Goal: Information Seeking & Learning: Learn about a topic

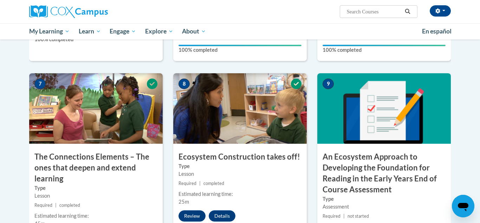
scroll to position [555, 0]
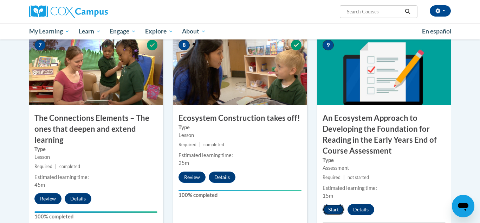
click at [335, 210] on button "Start" at bounding box center [334, 209] width 22 height 11
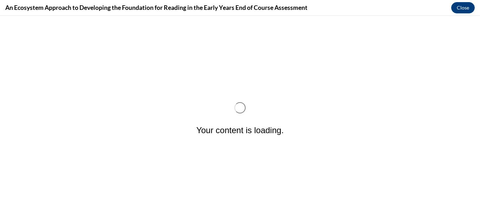
scroll to position [0, 0]
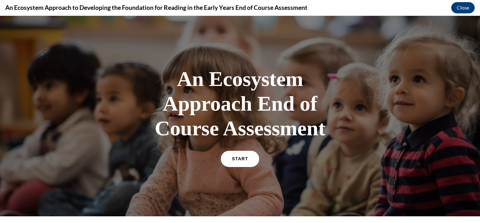
click at [238, 163] on link "START" at bounding box center [240, 159] width 38 height 16
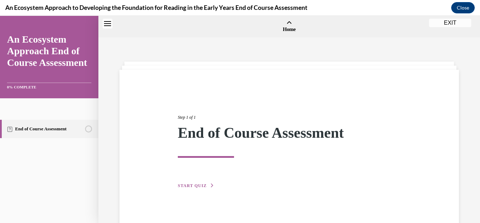
scroll to position [22, 0]
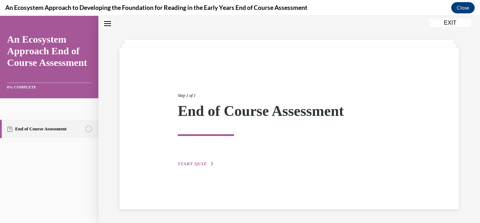
click at [202, 164] on span "START QUIZ" at bounding box center [192, 163] width 29 height 5
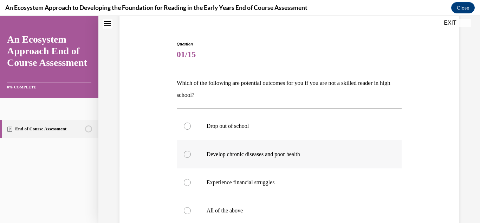
scroll to position [58, 0]
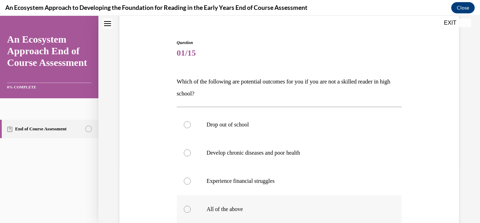
click at [187, 210] on div at bounding box center [187, 208] width 7 height 7
click at [187, 210] on input "All of the above" at bounding box center [187, 208] width 7 height 7
radio input "true"
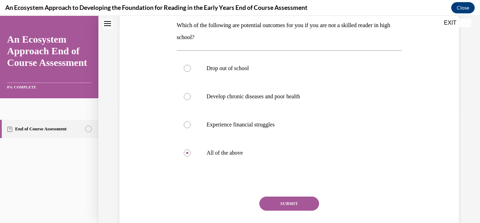
scroll to position [126, 0]
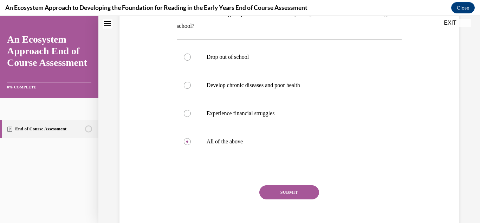
click at [294, 193] on button "SUBMIT" at bounding box center [290, 192] width 60 height 14
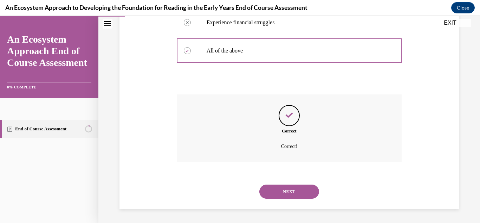
scroll to position [217, 0]
click at [294, 193] on button "NEXT" at bounding box center [290, 191] width 60 height 14
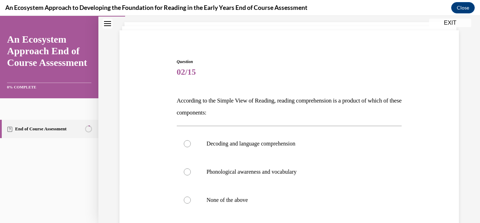
scroll to position [50, 0]
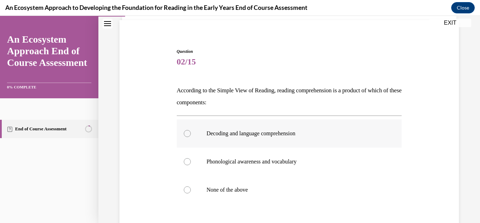
click at [187, 134] on div at bounding box center [187, 133] width 7 height 7
click at [187, 134] on input "Decoding and language comprehension" at bounding box center [187, 133] width 7 height 7
radio input "true"
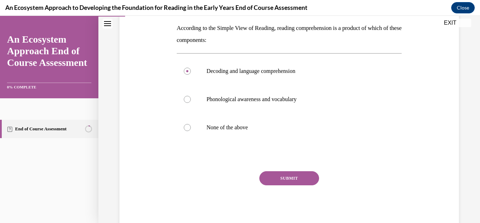
scroll to position [112, 0]
click at [295, 178] on button "SUBMIT" at bounding box center [290, 178] width 60 height 14
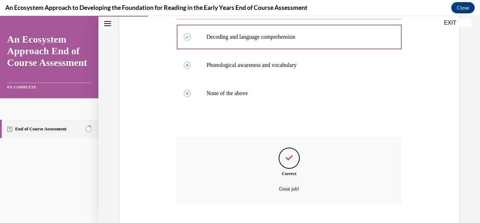
scroll to position [189, 0]
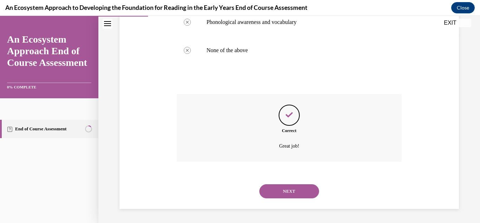
click at [296, 191] on button "NEXT" at bounding box center [290, 191] width 60 height 14
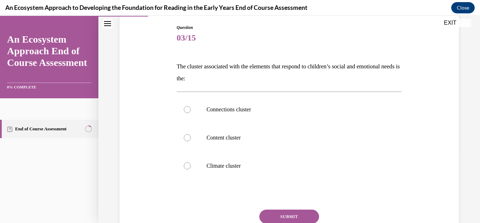
scroll to position [83, 0]
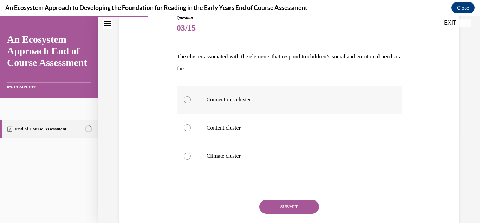
click at [186, 100] on div at bounding box center [187, 99] width 7 height 7
click at [186, 100] on input "Connections cluster" at bounding box center [187, 99] width 7 height 7
radio input "true"
click at [293, 205] on button "SUBMIT" at bounding box center [290, 206] width 60 height 14
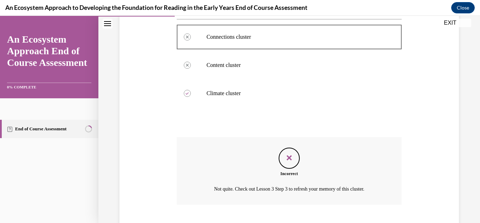
scroll to position [189, 0]
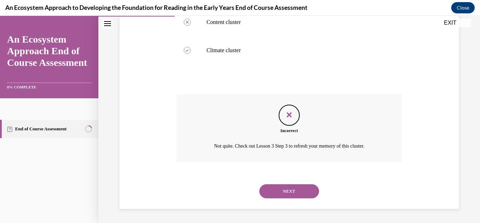
click at [288, 190] on button "NEXT" at bounding box center [290, 191] width 60 height 14
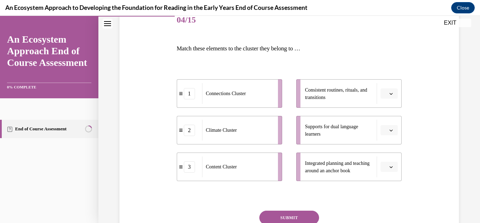
scroll to position [107, 0]
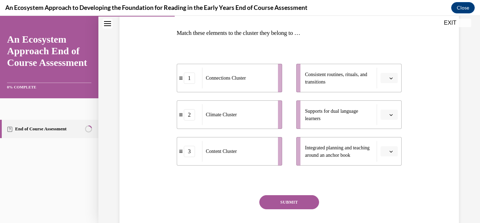
click at [391, 152] on icon "button" at bounding box center [392, 151] width 4 height 4
click at [387, 209] on span "3" at bounding box center [386, 209] width 2 height 6
click at [392, 117] on span "button" at bounding box center [391, 114] width 5 height 5
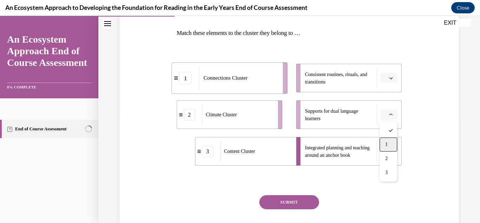
click at [388, 145] on div "1" at bounding box center [389, 144] width 18 height 14
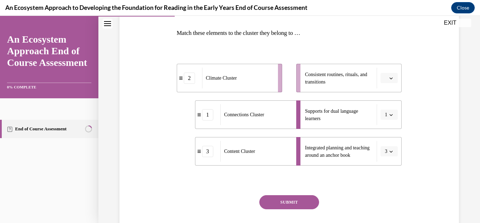
click at [393, 80] on span "button" at bounding box center [391, 78] width 5 height 5
click at [426, 99] on div "Question 04/15 Match these elements to the cluster they belong to … 2 Climate C…" at bounding box center [289, 111] width 343 height 283
click at [392, 79] on icon "button" at bounding box center [392, 78] width 4 height 4
click at [388, 122] on span "2" at bounding box center [386, 122] width 2 height 6
drag, startPoint x: 291, startPoint y: 199, endPoint x: 292, endPoint y: 194, distance: 5.7
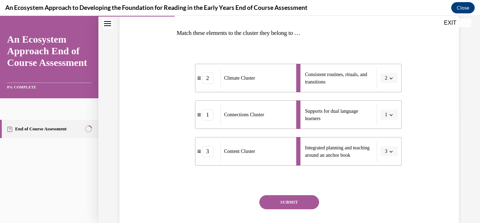
click at [292, 196] on button "SUBMIT" at bounding box center [290, 202] width 60 height 14
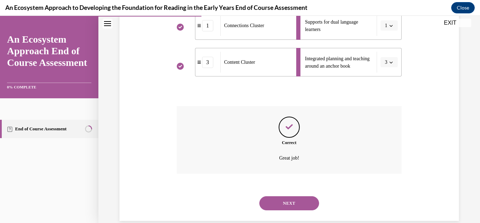
scroll to position [208, 0]
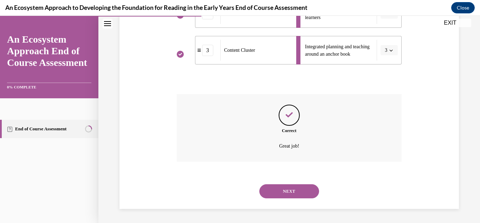
drag, startPoint x: 294, startPoint y: 190, endPoint x: 300, endPoint y: 191, distance: 6.6
click at [294, 191] on button "NEXT" at bounding box center [290, 191] width 60 height 14
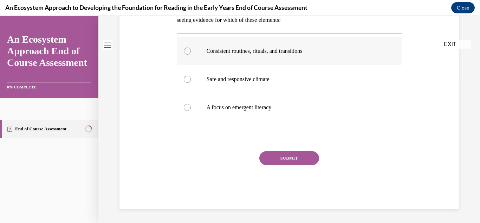
scroll to position [0, 0]
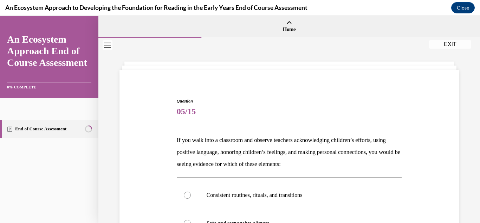
click at [324, 140] on p "If you walk into a classroom and observe teachers acknowledging children’s effo…" at bounding box center [289, 152] width 225 height 36
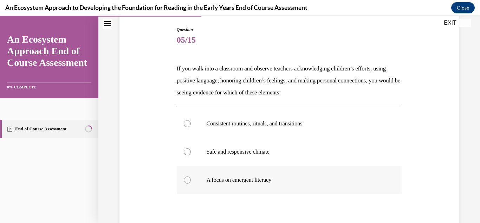
scroll to position [74, 0]
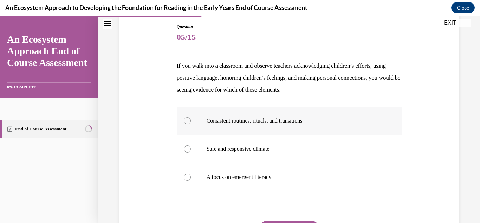
click at [188, 120] on div at bounding box center [187, 120] width 7 height 7
click at [188, 120] on input "Consistent routines, rituals, and transitions" at bounding box center [187, 120] width 7 height 7
radio input "true"
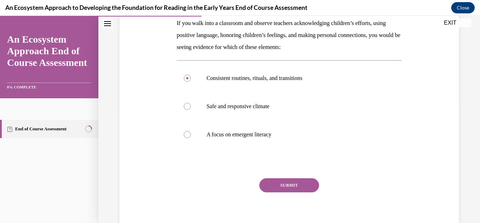
scroll to position [126, 0]
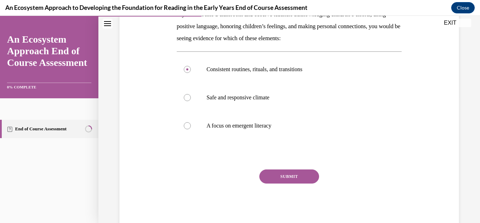
click at [293, 176] on button "SUBMIT" at bounding box center [290, 176] width 60 height 14
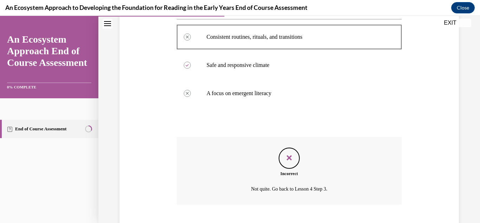
scroll to position [201, 0]
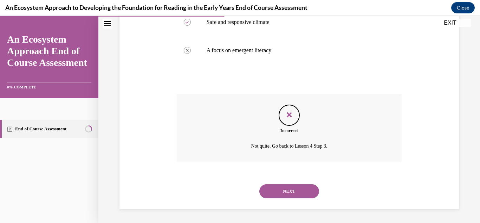
click at [301, 180] on div "NEXT" at bounding box center [289, 191] width 225 height 28
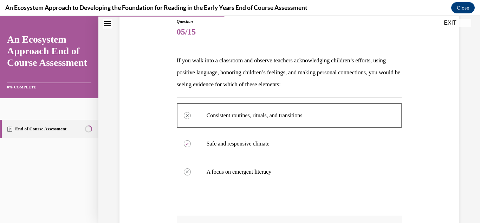
scroll to position [76, 0]
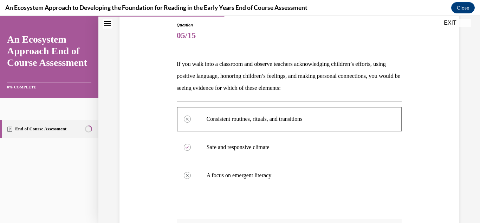
click at [431, 167] on div "Question 05/15 If you walk into a classroom and observe teachers acknowledging …" at bounding box center [289, 167] width 343 height 333
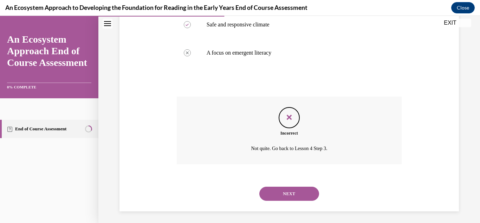
scroll to position [201, 0]
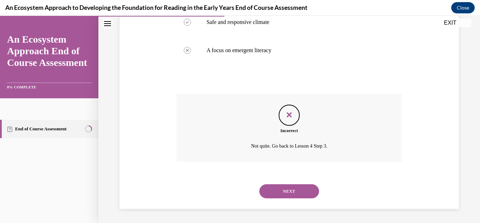
click at [295, 194] on button "NEXT" at bounding box center [290, 191] width 60 height 14
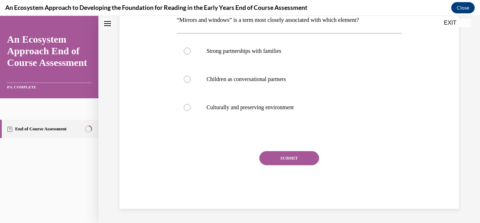
scroll to position [0, 0]
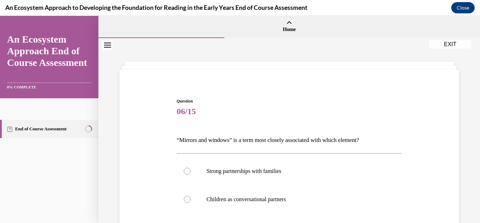
click at [446, 81] on div "Question 06/15 “Mirrors and windows” is a term most closely associated with whi…" at bounding box center [289, 203] width 343 height 252
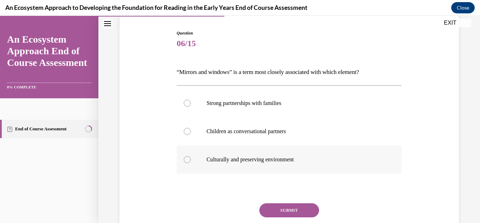
scroll to position [69, 0]
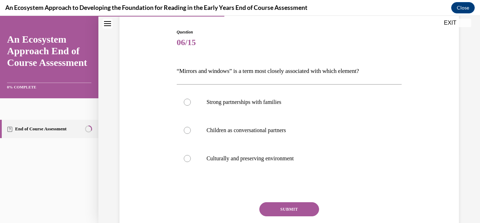
drag, startPoint x: 187, startPoint y: 159, endPoint x: 241, endPoint y: 186, distance: 59.4
click at [188, 159] on div at bounding box center [187, 158] width 7 height 7
click at [188, 159] on input "Culturally and preserving environment" at bounding box center [187, 158] width 7 height 7
radio input "true"
click at [287, 207] on button "SUBMIT" at bounding box center [290, 209] width 60 height 14
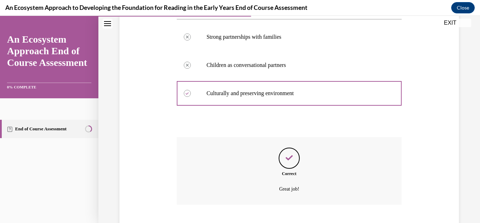
scroll to position [177, 0]
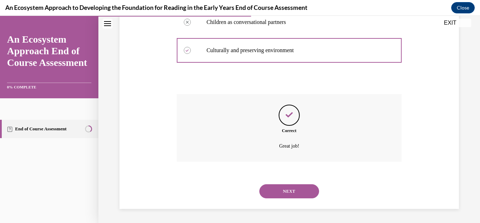
click at [298, 190] on button "NEXT" at bounding box center [290, 191] width 60 height 14
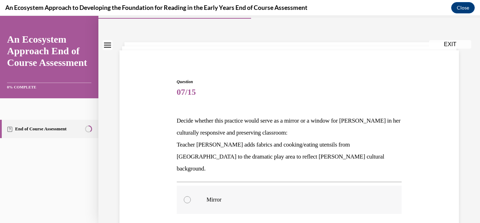
scroll to position [25, 0]
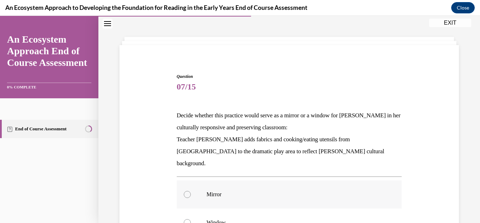
click at [187, 191] on div at bounding box center [187, 194] width 7 height 7
click at [187, 191] on input "Mirror" at bounding box center [187, 194] width 7 height 7
radio input "true"
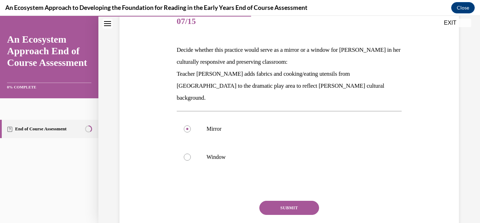
scroll to position [92, 0]
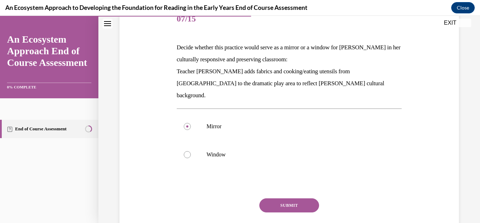
click at [292, 198] on button "SUBMIT" at bounding box center [290, 205] width 60 height 14
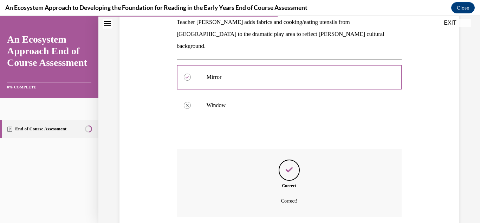
scroll to position [185, 0]
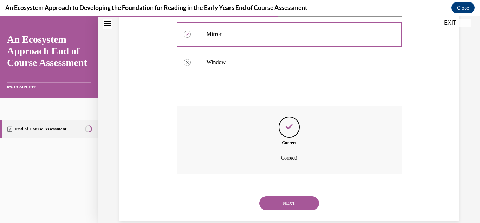
click at [296, 196] on button "NEXT" at bounding box center [290, 203] width 60 height 14
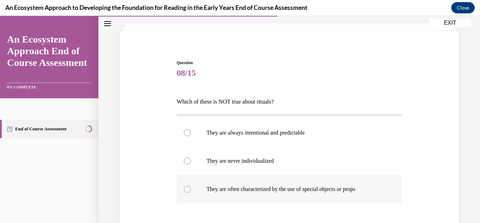
scroll to position [48, 0]
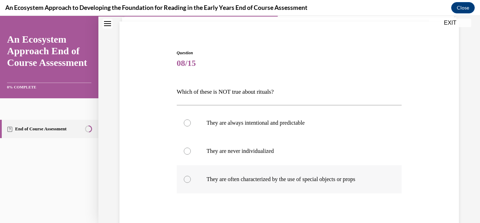
click at [187, 179] on div at bounding box center [187, 178] width 7 height 7
click at [187, 179] on input "They are often characterized by the use of special objects or props" at bounding box center [187, 178] width 7 height 7
radio input "true"
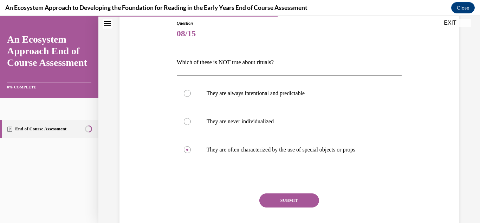
click at [291, 198] on button "SUBMIT" at bounding box center [290, 200] width 60 height 14
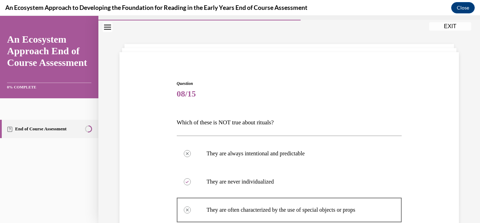
scroll to position [177, 0]
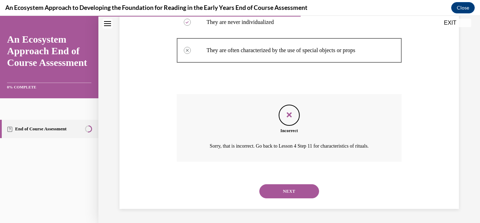
click at [293, 174] on button "SUBMIT" at bounding box center [290, 179] width 60 height 14
click at [293, 192] on button "NEXT" at bounding box center [290, 191] width 60 height 14
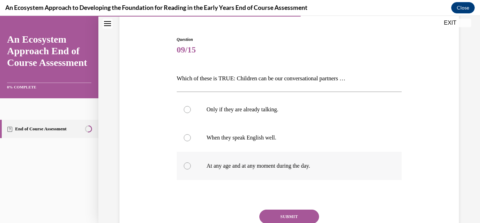
scroll to position [62, 0]
click at [187, 167] on div at bounding box center [187, 165] width 7 height 7
click at [187, 167] on input "At any age and at any moment during the day." at bounding box center [187, 165] width 7 height 7
radio input "true"
click at [291, 214] on button "SUBMIT" at bounding box center [290, 216] width 60 height 14
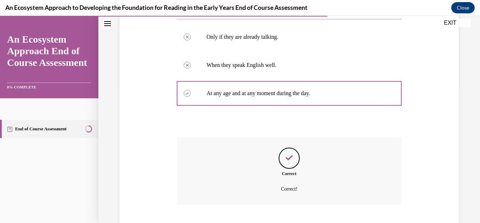
scroll to position [177, 0]
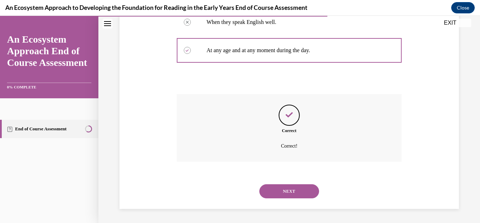
click at [295, 192] on button "NEXT" at bounding box center [290, 191] width 60 height 14
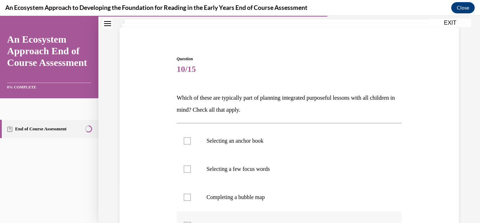
scroll to position [55, 0]
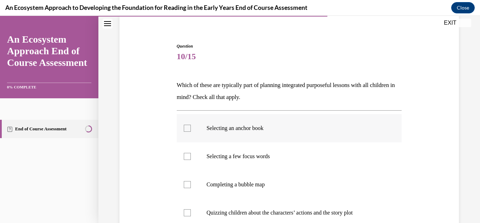
drag, startPoint x: 187, startPoint y: 127, endPoint x: 188, endPoint y: 133, distance: 6.0
click at [187, 127] on div at bounding box center [187, 127] width 7 height 7
click at [187, 127] on input "Selecting an anchor book" at bounding box center [187, 127] width 7 height 7
checkbox input "true"
click at [189, 158] on div at bounding box center [187, 156] width 7 height 7
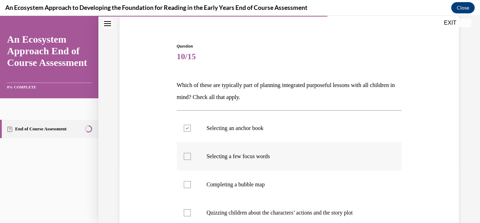
click at [189, 158] on input "Selecting a few focus words" at bounding box center [187, 156] width 7 height 7
checkbox input "true"
click at [188, 186] on div at bounding box center [187, 184] width 7 height 7
click at [188, 186] on input "Completing a bubble map" at bounding box center [187, 184] width 7 height 7
checkbox input "true"
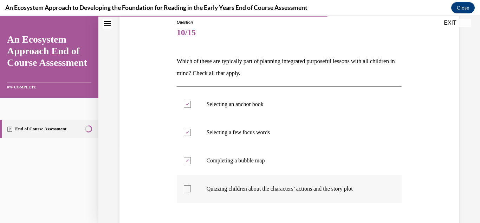
scroll to position [83, 0]
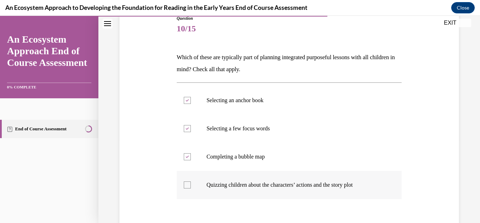
drag, startPoint x: 188, startPoint y: 185, endPoint x: 230, endPoint y: 177, distance: 42.6
click at [189, 185] on div at bounding box center [187, 184] width 7 height 7
click at [189, 185] on input "Quizzing children about the characters’ actions and the story plot" at bounding box center [187, 184] width 7 height 7
checkbox input "true"
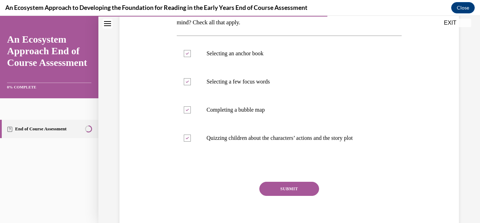
scroll to position [140, 0]
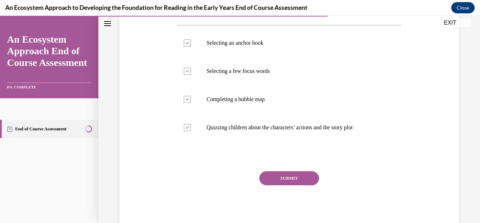
click at [294, 178] on button "SUBMIT" at bounding box center [290, 178] width 60 height 14
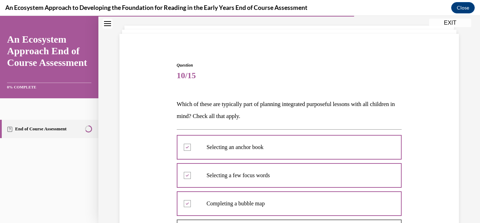
scroll to position [0, 0]
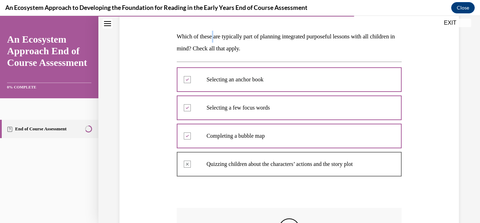
scroll to position [108, 0]
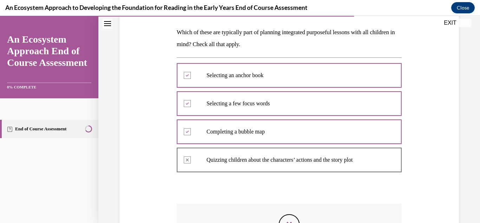
click at [407, 168] on div "Question 10/15 Which of these are typically part of planning integrated purpose…" at bounding box center [289, 147] width 343 height 357
click at [406, 155] on div "Question 10/15 Which of these are typically part of planning integrated purpose…" at bounding box center [289, 147] width 343 height 357
click at [407, 161] on div "Question 10/15 Which of these are typically part of planning integrated purpose…" at bounding box center [289, 147] width 343 height 357
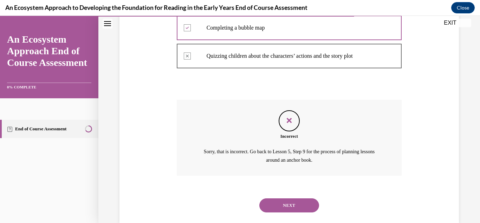
scroll to position [225, 0]
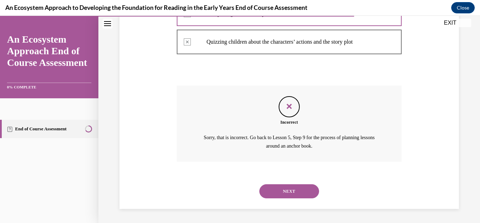
click at [289, 195] on button "NEXT" at bounding box center [290, 191] width 60 height 14
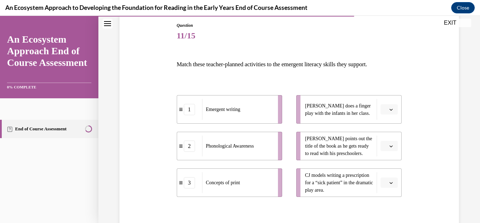
scroll to position [76, 0]
drag, startPoint x: 393, startPoint y: 146, endPoint x: 390, endPoint y: 151, distance: 4.9
click at [393, 147] on span "button" at bounding box center [391, 145] width 5 height 5
click at [387, 205] on span "3" at bounding box center [386, 203] width 2 height 6
click at [391, 112] on button "button" at bounding box center [389, 109] width 17 height 11
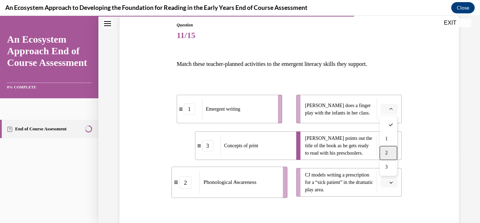
click at [388, 153] on span "2" at bounding box center [386, 153] width 2 height 6
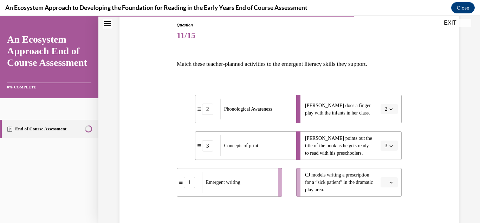
click at [390, 184] on span "button" at bounding box center [391, 182] width 5 height 5
click at [390, 140] on div "1" at bounding box center [389, 138] width 18 height 14
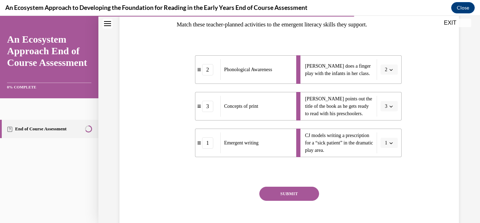
click at [300, 190] on button "SUBMIT" at bounding box center [290, 193] width 60 height 14
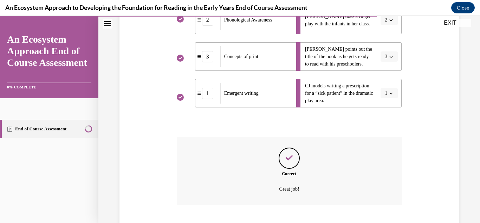
scroll to position [208, 0]
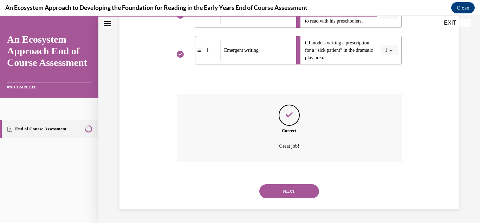
drag, startPoint x: 293, startPoint y: 192, endPoint x: 306, endPoint y: 186, distance: 14.2
click at [293, 193] on button "NEXT" at bounding box center [290, 191] width 60 height 14
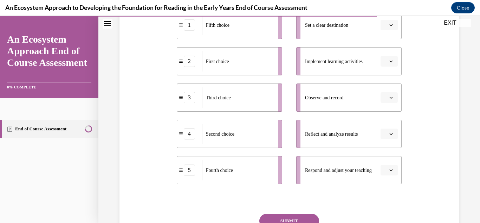
scroll to position [159, 0]
click at [362, 182] on li "Respond and adjust your teaching" at bounding box center [349, 170] width 106 height 28
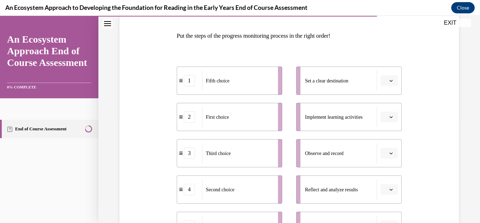
scroll to position [94, 0]
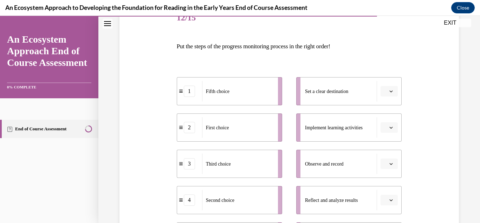
click at [393, 92] on icon "button" at bounding box center [392, 91] width 4 height 4
click at [385, 120] on span "1" at bounding box center [386, 121] width 2 height 6
click at [392, 94] on button "1" at bounding box center [389, 91] width 17 height 11
drag, startPoint x: 434, startPoint y: 96, endPoint x: 435, endPoint y: 88, distance: 8.2
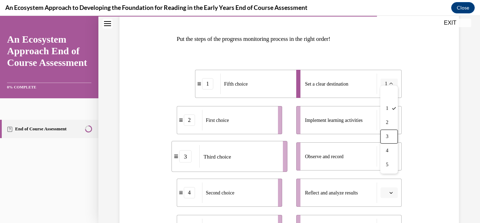
scroll to position [121, 0]
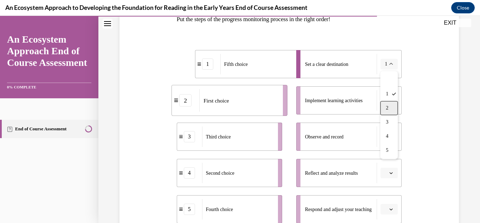
click at [389, 108] on span "2" at bounding box center [387, 108] width 2 height 6
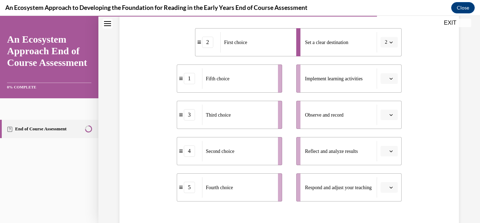
scroll to position [147, 0]
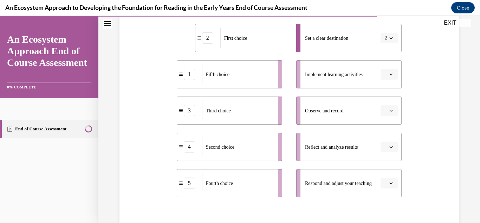
click at [390, 74] on icon "button" at bounding box center [392, 74] width 4 height 4
click at [393, 142] on div "4" at bounding box center [389, 146] width 18 height 14
click at [391, 184] on icon "button" at bounding box center [392, 183] width 4 height 4
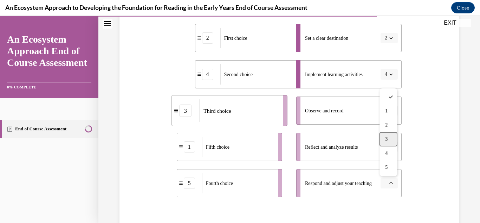
click at [390, 142] on div "3" at bounding box center [389, 139] width 18 height 14
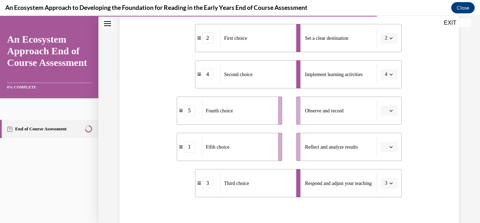
click at [389, 110] on span "button" at bounding box center [391, 110] width 5 height 5
drag, startPoint x: 388, startPoint y: 195, endPoint x: 392, endPoint y: 188, distance: 8.1
click at [388, 194] on div "5" at bounding box center [389, 197] width 18 height 14
click at [391, 148] on span "button" at bounding box center [391, 146] width 5 height 5
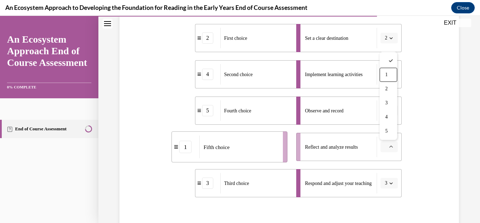
drag, startPoint x: 386, startPoint y: 73, endPoint x: 388, endPoint y: 89, distance: 15.2
click at [387, 75] on span "1" at bounding box center [386, 75] width 2 height 6
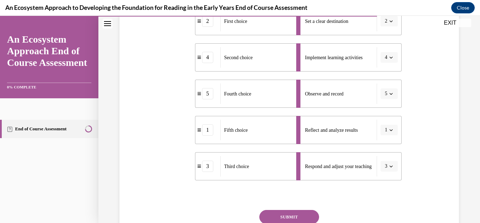
scroll to position [193, 0]
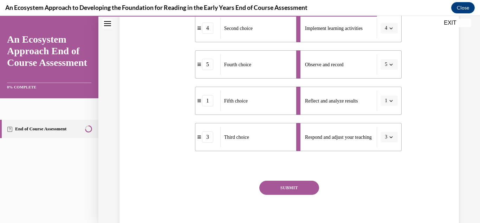
click at [282, 189] on button "SUBMIT" at bounding box center [290, 187] width 60 height 14
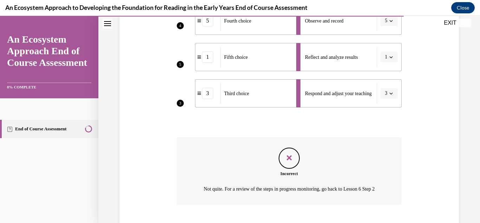
scroll to position [288, 0]
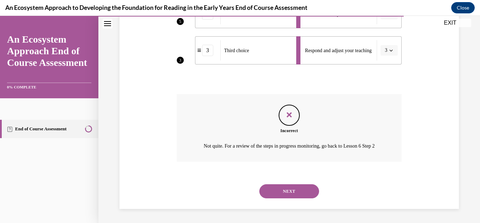
click at [411, 70] on div "Question 12/15 Put the steps of the progress monitoring process in the right or…" at bounding box center [289, 2] width 343 height 411
click at [297, 196] on button "NEXT" at bounding box center [290, 191] width 60 height 14
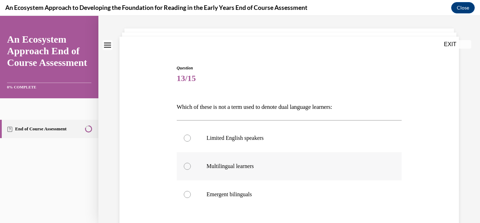
scroll to position [50, 0]
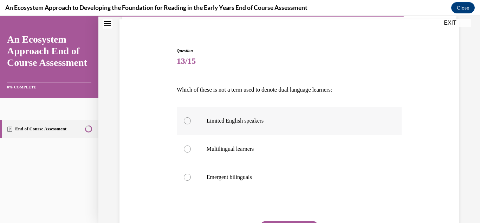
click at [184, 121] on div at bounding box center [187, 120] width 7 height 7
click at [184, 121] on input "Limited English speakers" at bounding box center [187, 120] width 7 height 7
radio input "true"
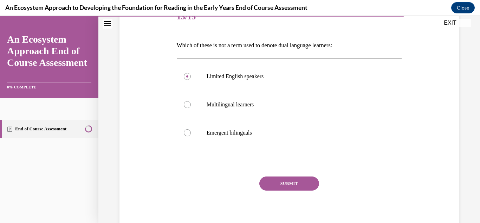
click at [313, 186] on button "SUBMIT" at bounding box center [290, 183] width 60 height 14
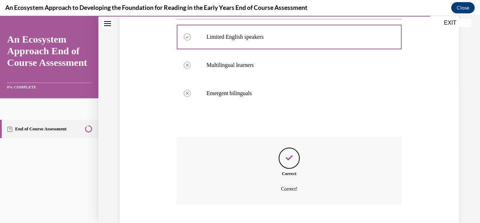
scroll to position [177, 0]
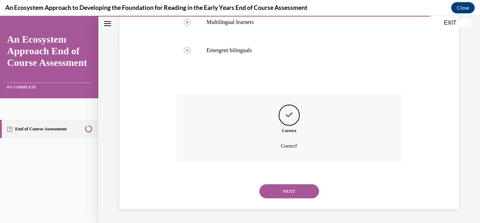
click at [311, 191] on button "NEXT" at bounding box center [290, 191] width 60 height 14
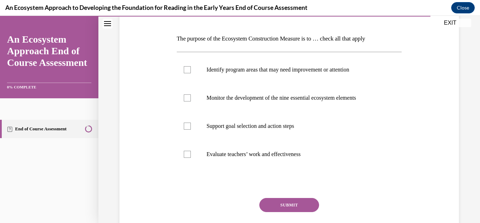
scroll to position [102, 0]
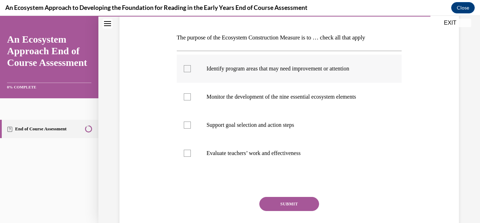
click at [187, 68] on div at bounding box center [187, 68] width 7 height 7
click at [187, 68] on input "Identify program areas that may need improvement or attention" at bounding box center [187, 68] width 7 height 7
checkbox input "true"
click at [190, 127] on div at bounding box center [187, 124] width 7 height 7
click at [190, 127] on input "Support goal selection and action steps" at bounding box center [187, 124] width 7 height 7
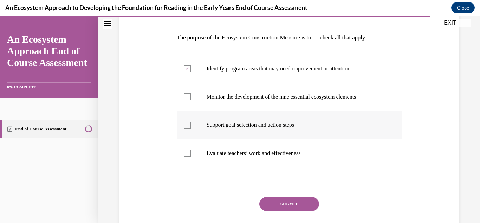
checkbox input "true"
drag, startPoint x: 186, startPoint y: 154, endPoint x: 194, endPoint y: 128, distance: 27.1
click at [192, 136] on ul "Identify program areas that may need improvement or attention Monitor the devel…" at bounding box center [289, 111] width 225 height 113
click at [190, 94] on div at bounding box center [187, 96] width 7 height 7
click at [190, 94] on input "Monitor the development of the nine essential ecosystem elements" at bounding box center [187, 96] width 7 height 7
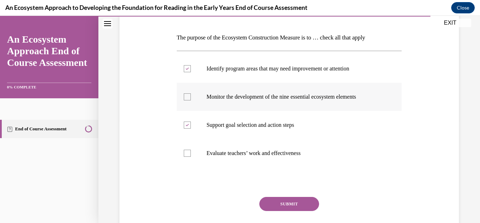
checkbox input "true"
drag, startPoint x: 286, startPoint y: 206, endPoint x: 408, endPoint y: 151, distance: 133.0
click at [288, 205] on button "SUBMIT" at bounding box center [290, 204] width 60 height 14
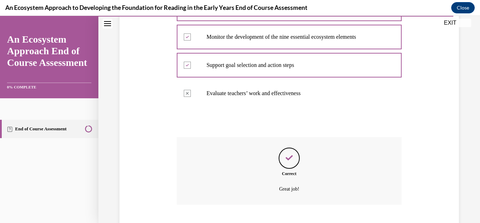
scroll to position [205, 0]
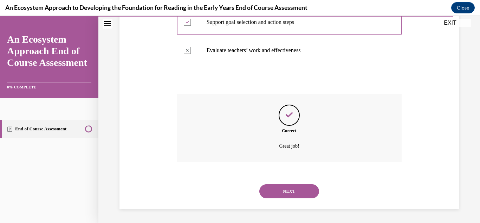
click at [290, 195] on button "NEXT" at bounding box center [290, 191] width 60 height 14
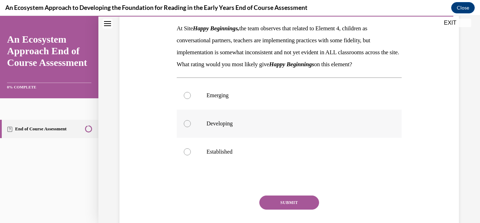
scroll to position [112, 0]
click at [188, 127] on div at bounding box center [187, 123] width 7 height 7
click at [188, 127] on input "Developing" at bounding box center [187, 123] width 7 height 7
radio input "true"
click at [294, 209] on button "SUBMIT" at bounding box center [290, 202] width 60 height 14
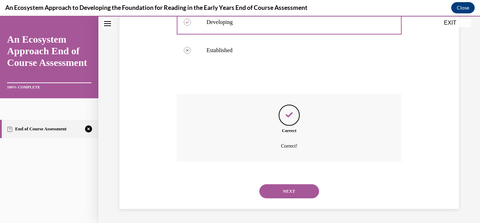
scroll to position [225, 0]
click at [290, 189] on button "NEXT" at bounding box center [290, 191] width 60 height 14
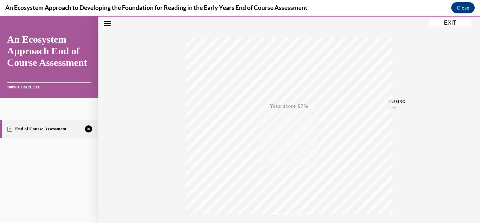
scroll to position [99, 0]
click at [469, 9] on button "Close" at bounding box center [464, 7] width 24 height 11
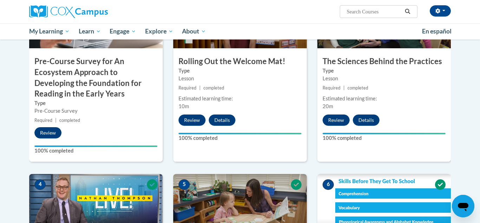
scroll to position [160, 0]
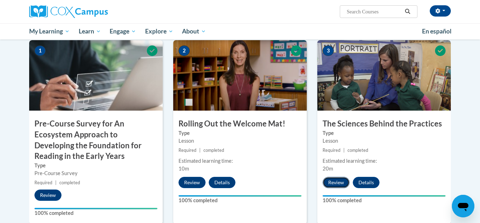
click at [333, 181] on button "Review" at bounding box center [336, 182] width 27 height 11
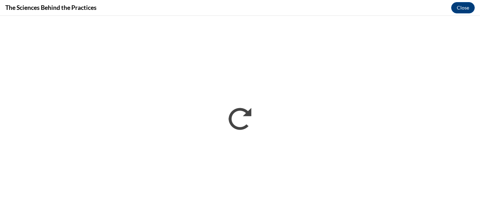
scroll to position [0, 0]
click at [466, 7] on button "Close" at bounding box center [464, 7] width 24 height 11
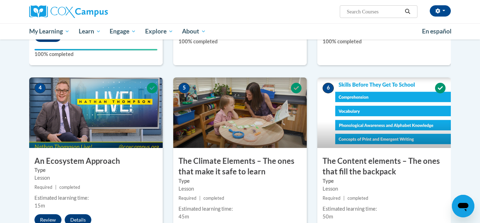
scroll to position [325, 0]
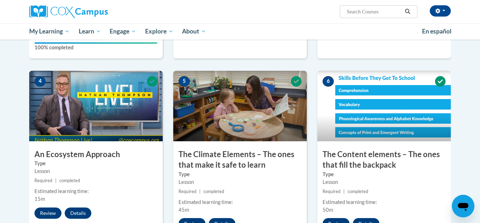
click at [111, 121] on img at bounding box center [96, 106] width 134 height 70
click at [46, 211] on button "Review" at bounding box center [47, 212] width 27 height 11
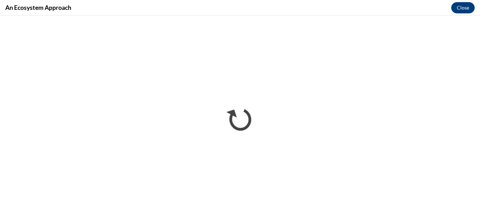
scroll to position [0, 0]
click at [467, 11] on button "Close" at bounding box center [464, 7] width 24 height 11
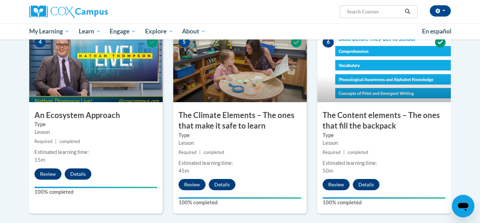
scroll to position [365, 0]
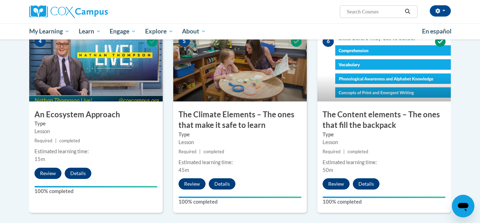
click at [264, 144] on div "Lesson" at bounding box center [240, 142] width 123 height 8
click at [193, 183] on button "Review" at bounding box center [192, 183] width 27 height 11
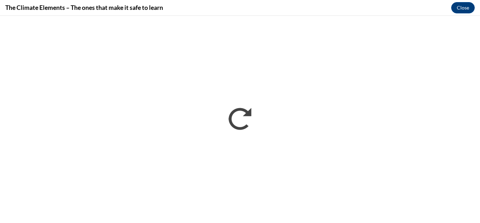
scroll to position [0, 0]
drag, startPoint x: 465, startPoint y: 2, endPoint x: 469, endPoint y: 6, distance: 6.0
click at [466, 3] on button "Close" at bounding box center [464, 7] width 24 height 11
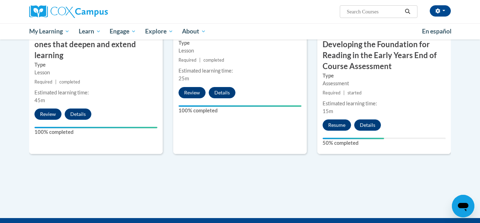
scroll to position [635, 0]
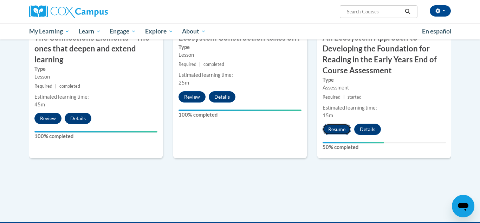
click at [339, 129] on button "Resume" at bounding box center [337, 128] width 28 height 11
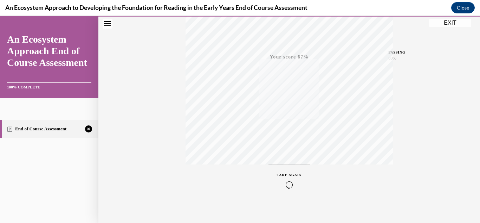
scroll to position [154, 0]
click at [291, 170] on span "TAKE AGAIN" at bounding box center [289, 170] width 25 height 4
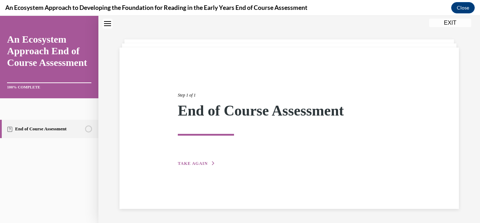
scroll to position [22, 0]
click at [191, 163] on span "TAKE AGAIN" at bounding box center [193, 163] width 30 height 5
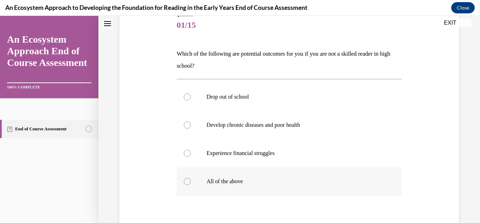
scroll to position [108, 0]
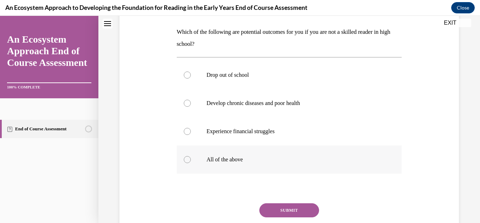
click at [187, 161] on div at bounding box center [187, 159] width 7 height 7
click at [187, 161] on input "All of the above" at bounding box center [187, 159] width 7 height 7
radio input "true"
click at [282, 210] on button "SUBMIT" at bounding box center [290, 210] width 60 height 14
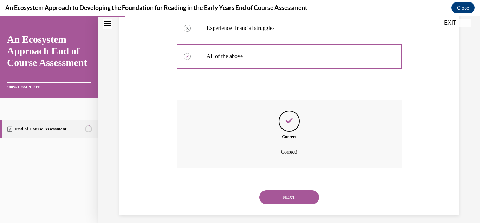
scroll to position [217, 0]
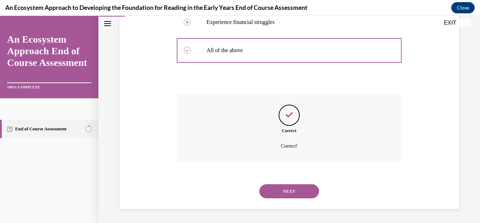
click at [293, 193] on button "NEXT" at bounding box center [290, 191] width 60 height 14
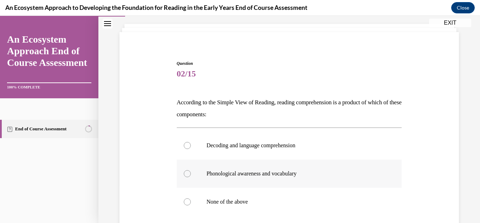
scroll to position [39, 0]
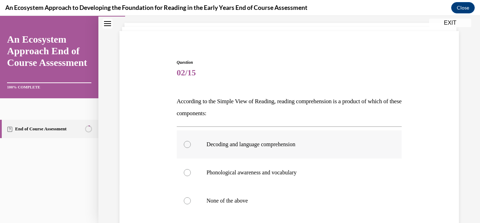
drag, startPoint x: 188, startPoint y: 143, endPoint x: 200, endPoint y: 146, distance: 12.6
click at [188, 144] on div at bounding box center [187, 144] width 7 height 7
click at [188, 144] on input "Decoding and language comprehension" at bounding box center [187, 144] width 7 height 7
radio input "true"
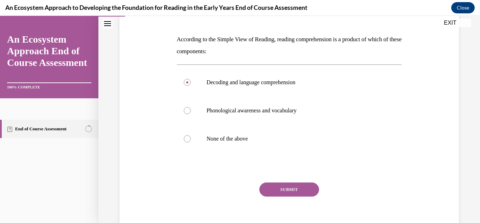
scroll to position [108, 0]
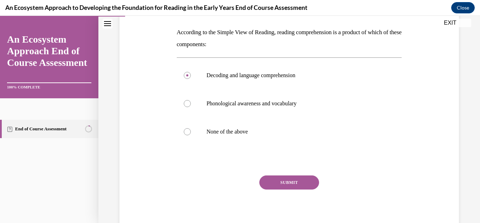
click at [292, 184] on button "SUBMIT" at bounding box center [290, 182] width 60 height 14
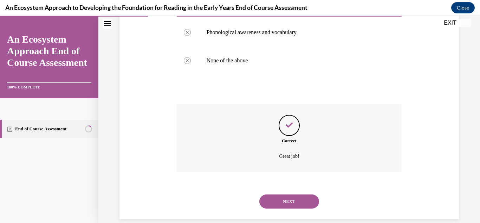
scroll to position [189, 0]
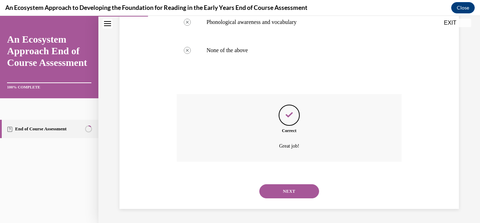
click at [299, 194] on button "NEXT" at bounding box center [290, 191] width 60 height 14
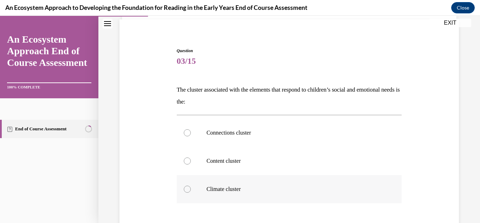
scroll to position [57, 0]
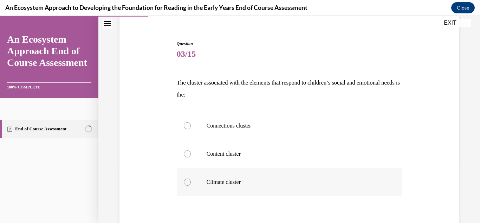
click at [186, 181] on div at bounding box center [187, 181] width 7 height 7
click at [186, 181] on input "Climate cluster" at bounding box center [187, 181] width 7 height 7
radio input "true"
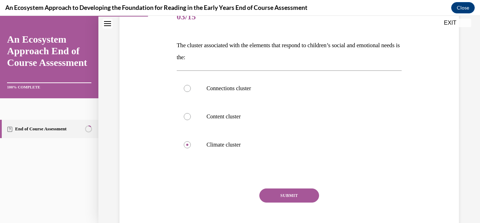
scroll to position [108, 0]
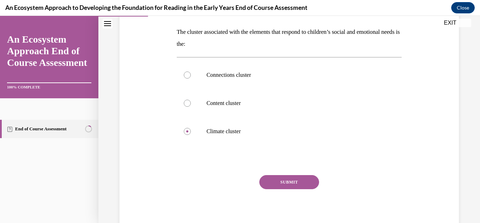
drag, startPoint x: 298, startPoint y: 182, endPoint x: 299, endPoint y: 186, distance: 4.0
click at [298, 183] on button "SUBMIT" at bounding box center [290, 182] width 60 height 14
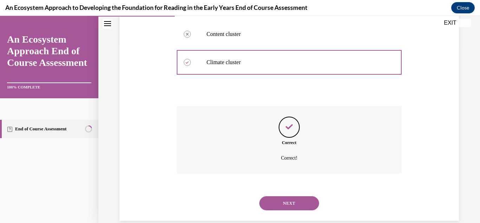
scroll to position [189, 0]
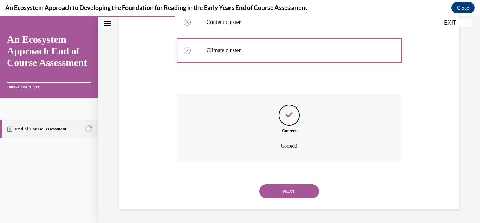
click at [307, 189] on button "NEXT" at bounding box center [290, 191] width 60 height 14
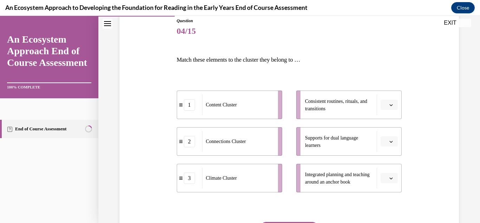
scroll to position [88, 0]
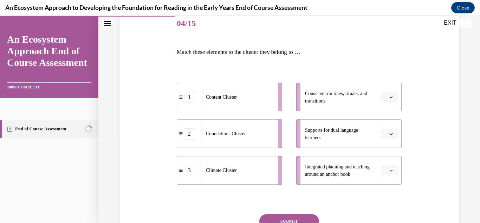
click at [395, 100] on button "button" at bounding box center [389, 97] width 17 height 11
drag, startPoint x: 388, startPoint y: 156, endPoint x: 388, endPoint y: 146, distance: 9.9
click at [388, 154] on span "3" at bounding box center [386, 155] width 2 height 6
click at [392, 173] on button "button" at bounding box center [389, 170] width 17 height 11
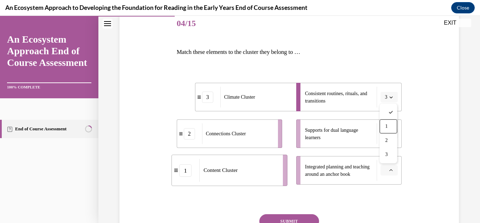
drag, startPoint x: 391, startPoint y: 125, endPoint x: 386, endPoint y: 136, distance: 11.8
click at [391, 125] on div "1" at bounding box center [389, 126] width 18 height 14
click at [390, 133] on icon "button" at bounding box center [392, 134] width 4 height 4
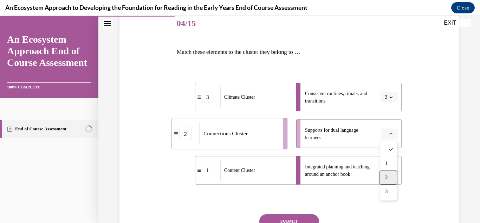
click at [386, 176] on span "2" at bounding box center [386, 177] width 2 height 6
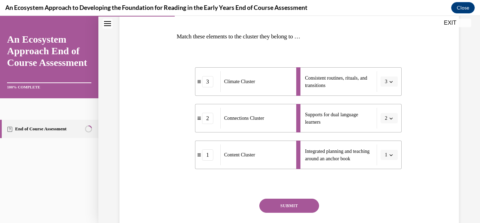
scroll to position [113, 0]
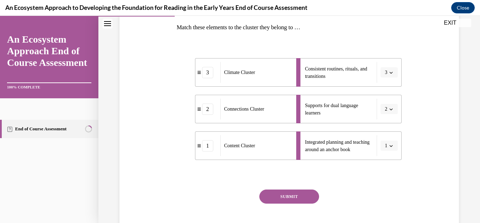
click at [303, 191] on button "SUBMIT" at bounding box center [290, 196] width 60 height 14
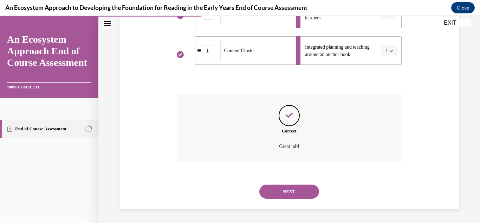
scroll to position [208, 0]
click at [295, 192] on button "NEXT" at bounding box center [290, 191] width 60 height 14
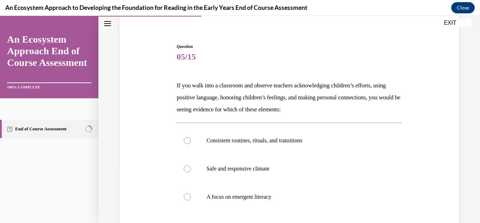
scroll to position [64, 0]
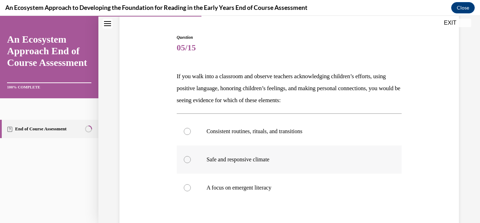
click at [187, 158] on div at bounding box center [187, 159] width 7 height 7
click at [187, 158] on input "Safe and responsive climate" at bounding box center [187, 159] width 7 height 7
radio input "true"
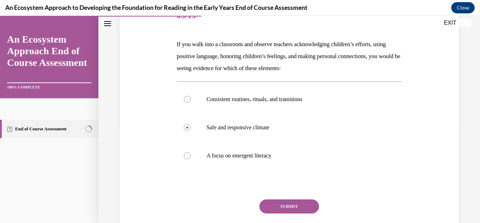
scroll to position [100, 0]
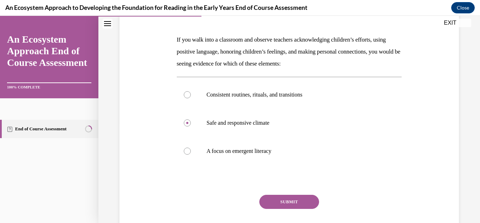
click at [301, 200] on button "SUBMIT" at bounding box center [290, 201] width 60 height 14
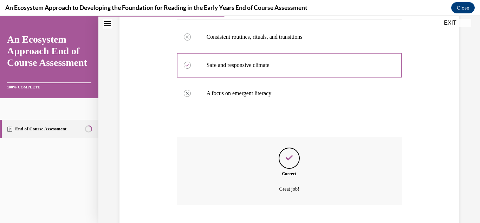
scroll to position [201, 0]
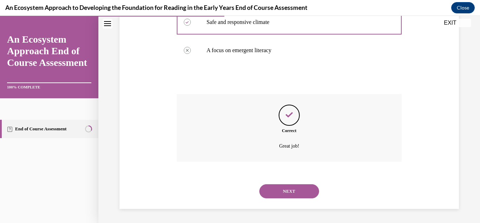
click at [295, 192] on button "NEXT" at bounding box center [290, 191] width 60 height 14
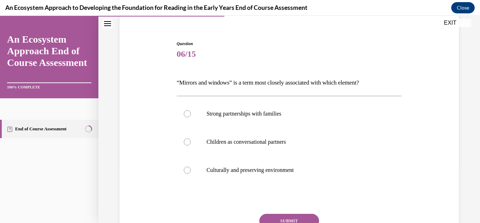
scroll to position [57, 0]
click at [185, 172] on div at bounding box center [187, 170] width 7 height 7
click at [185, 172] on input "Culturally and preserving environment" at bounding box center [187, 170] width 7 height 7
radio input "true"
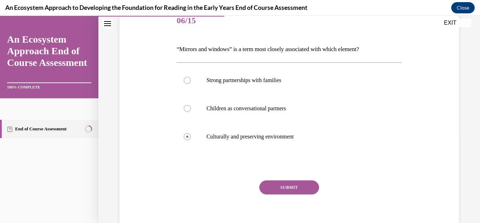
scroll to position [91, 0]
click at [305, 192] on button "SUBMIT" at bounding box center [290, 187] width 60 height 14
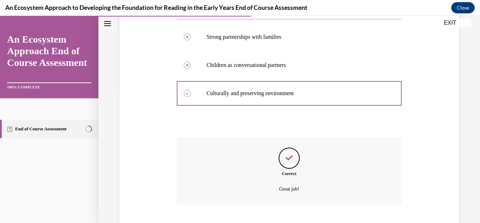
scroll to position [177, 0]
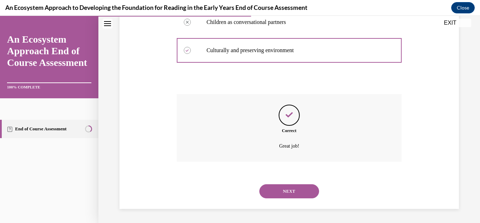
click at [305, 192] on button "NEXT" at bounding box center [290, 191] width 60 height 14
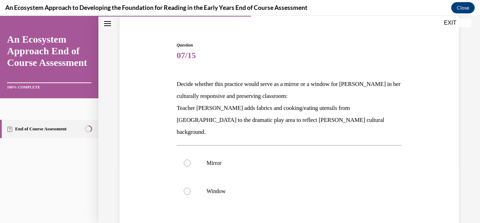
scroll to position [63, 0]
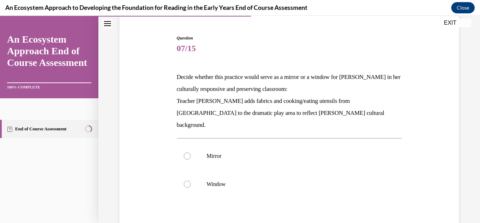
drag, startPoint x: 188, startPoint y: 143, endPoint x: 229, endPoint y: 217, distance: 83.6
click at [189, 152] on div at bounding box center [187, 155] width 7 height 7
click at [189, 152] on input "Mirror" at bounding box center [187, 155] width 7 height 7
radio input "true"
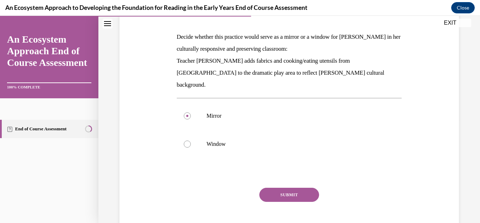
scroll to position [127, 0]
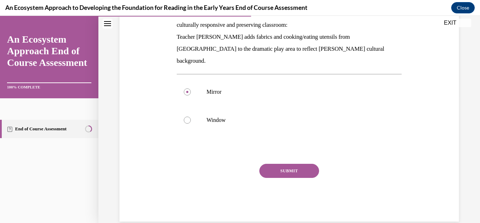
click at [302, 164] on button "SUBMIT" at bounding box center [290, 171] width 60 height 14
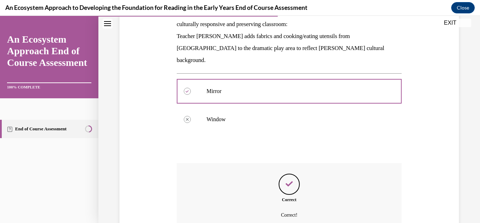
scroll to position [185, 0]
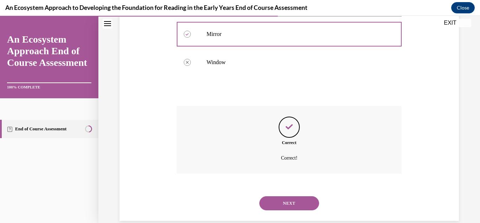
click at [288, 196] on button "NEXT" at bounding box center [290, 203] width 60 height 14
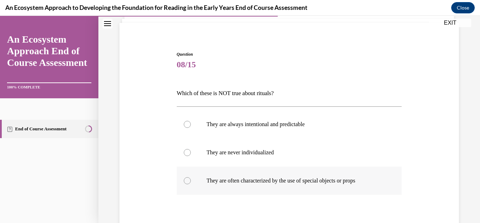
scroll to position [55, 0]
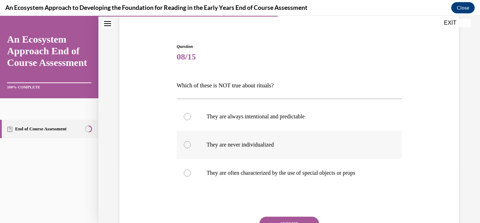
click at [189, 145] on div at bounding box center [187, 144] width 7 height 7
click at [189, 145] on input "They are never individualized" at bounding box center [187, 144] width 7 height 7
radio input "true"
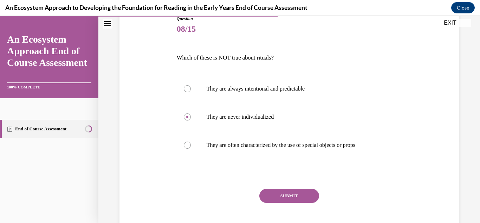
scroll to position [99, 0]
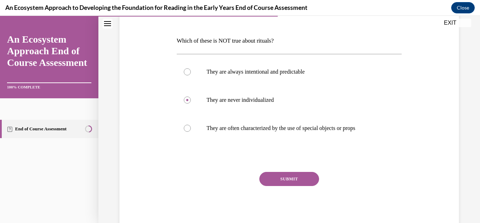
click at [299, 176] on button "SUBMIT" at bounding box center [290, 179] width 60 height 14
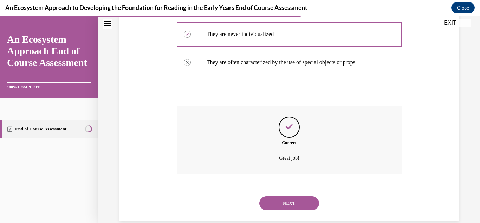
scroll to position [177, 0]
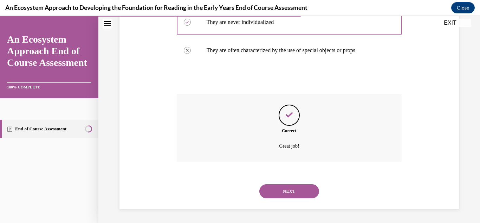
click at [271, 190] on button "NEXT" at bounding box center [290, 191] width 60 height 14
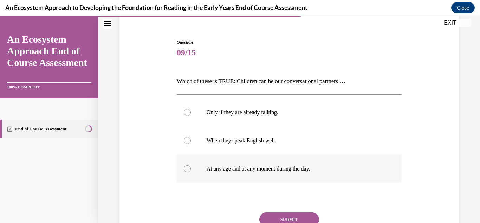
scroll to position [59, 0]
click at [189, 171] on label "At any age and at any moment during the day." at bounding box center [289, 168] width 225 height 28
click at [189, 171] on input "At any age and at any moment during the day." at bounding box center [187, 167] width 7 height 7
radio input "true"
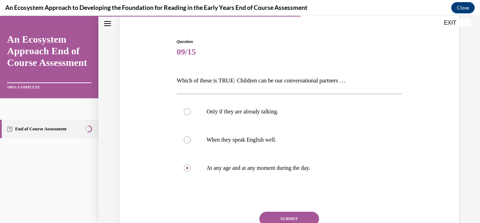
click at [308, 216] on button "SUBMIT" at bounding box center [290, 218] width 60 height 14
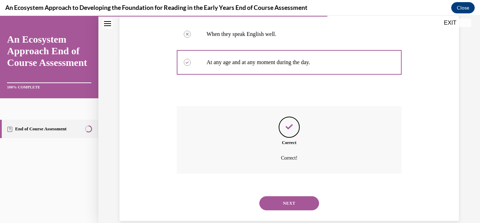
scroll to position [177, 0]
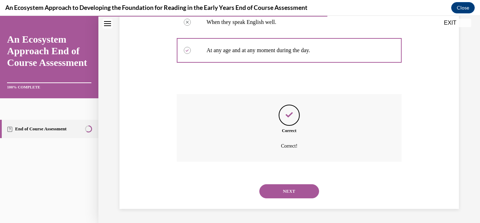
click at [290, 191] on button "NEXT" at bounding box center [290, 191] width 60 height 14
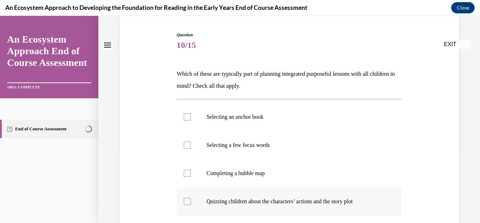
scroll to position [74, 0]
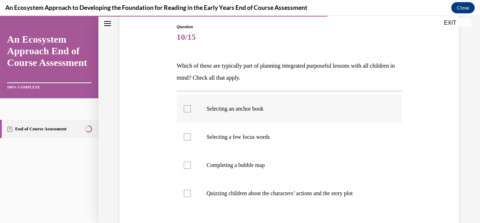
drag, startPoint x: 190, startPoint y: 111, endPoint x: 188, endPoint y: 122, distance: 11.1
click at [191, 113] on label "Selecting an anchor book" at bounding box center [289, 109] width 225 height 28
click at [191, 112] on input "Selecting an anchor book" at bounding box center [187, 108] width 7 height 7
checkbox input "true"
drag, startPoint x: 189, startPoint y: 141, endPoint x: 186, endPoint y: 152, distance: 11.6
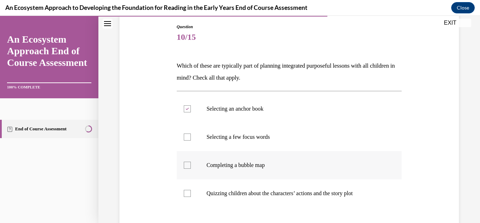
click at [189, 142] on label "Selecting a few focus words" at bounding box center [289, 137] width 225 height 28
click at [189, 140] on input "Selecting a few focus words" at bounding box center [187, 136] width 7 height 7
checkbox input "true"
click at [187, 167] on div at bounding box center [187, 164] width 7 height 7
click at [187, 167] on input "Completing a bubble map" at bounding box center [187, 164] width 7 height 7
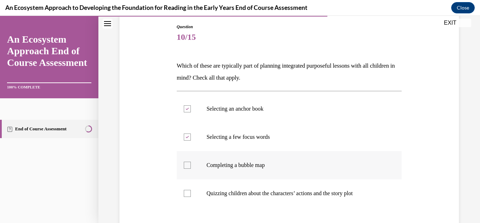
checkbox input "true"
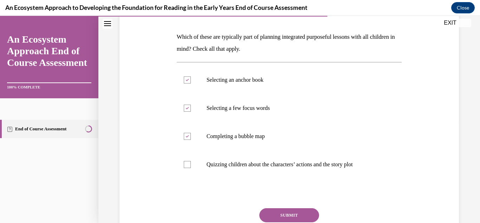
scroll to position [114, 0]
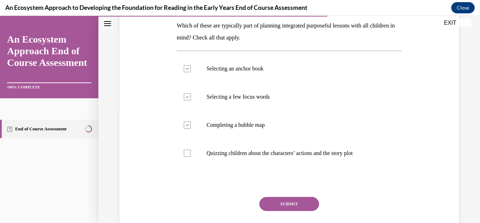
click at [302, 203] on button "SUBMIT" at bounding box center [290, 204] width 60 height 14
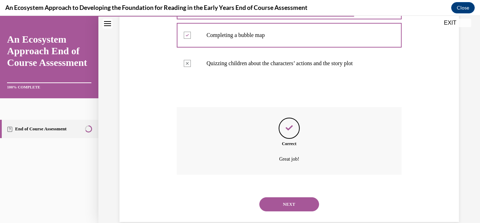
scroll to position [217, 0]
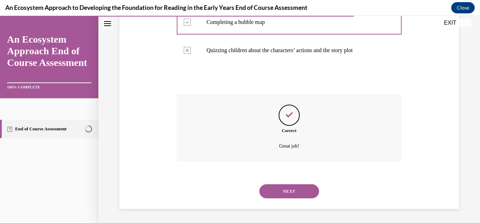
click at [307, 188] on button "NEXT" at bounding box center [290, 191] width 60 height 14
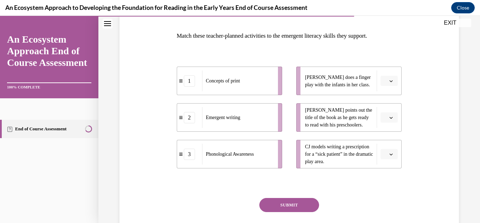
scroll to position [112, 0]
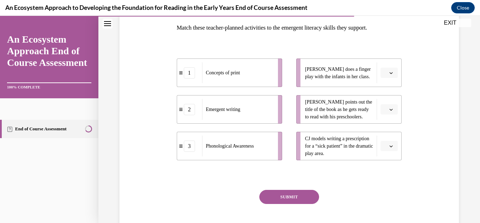
click at [392, 148] on span "button" at bounding box center [391, 145] width 5 height 5
click at [385, 173] on span "1" at bounding box center [386, 176] width 2 height 6
click at [391, 146] on icon "button" at bounding box center [392, 146] width 4 height 4
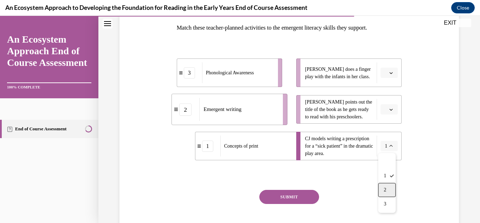
click at [394, 191] on div "2" at bounding box center [387, 190] width 18 height 14
click at [391, 111] on span "button" at bounding box center [391, 109] width 5 height 5
click at [394, 141] on div "1" at bounding box center [389, 139] width 18 height 14
click at [390, 72] on icon "button" at bounding box center [392, 73] width 4 height 4
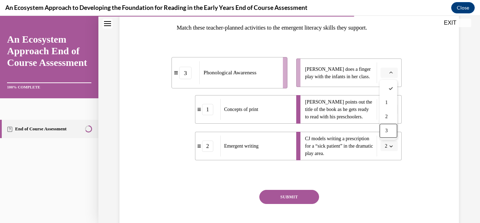
click at [394, 132] on div "3" at bounding box center [389, 130] width 18 height 14
click at [290, 196] on button "SUBMIT" at bounding box center [290, 197] width 60 height 14
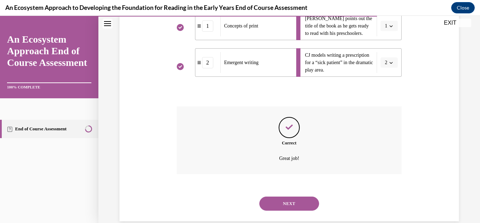
scroll to position [208, 0]
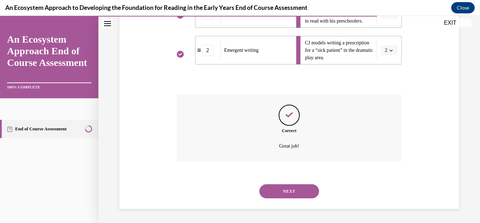
click at [306, 193] on button "NEXT" at bounding box center [290, 191] width 60 height 14
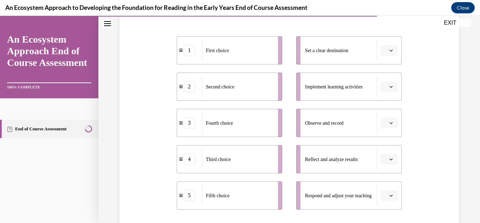
scroll to position [143, 0]
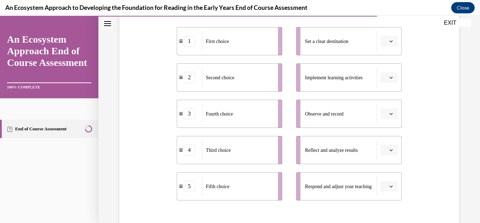
click at [388, 79] on button "button" at bounding box center [389, 77] width 17 height 11
click at [385, 106] on span "1" at bounding box center [386, 107] width 2 height 6
click at [392, 115] on icon "button" at bounding box center [392, 114] width 4 height 4
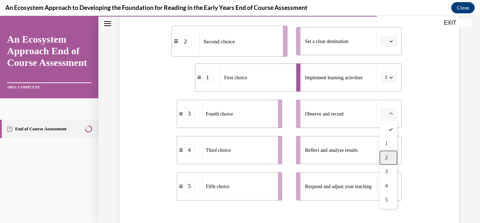
click at [391, 158] on div "2" at bounding box center [389, 158] width 18 height 14
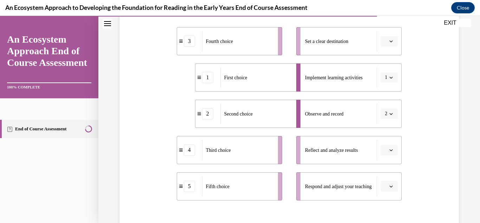
click at [392, 150] on icon "button" at bounding box center [392, 150] width 4 height 4
click at [386, 119] on span "4" at bounding box center [386, 120] width 2 height 6
click at [393, 38] on button "button" at bounding box center [389, 41] width 17 height 11
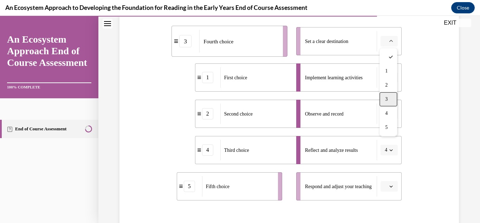
click at [385, 97] on span "3" at bounding box center [386, 99] width 2 height 6
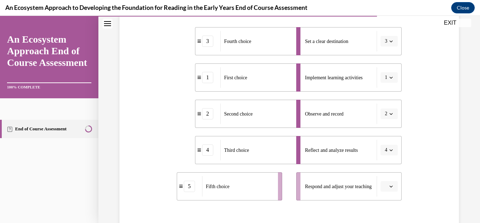
click at [390, 188] on span "button" at bounding box center [391, 186] width 5 height 5
click at [387, 170] on span "5" at bounding box center [386, 170] width 2 height 6
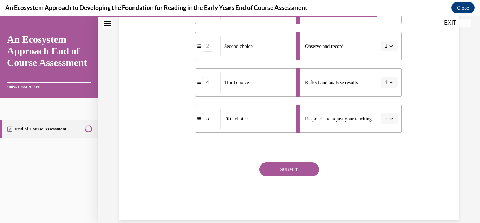
scroll to position [216, 0]
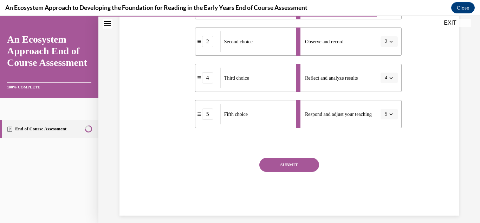
click at [284, 162] on button "SUBMIT" at bounding box center [290, 165] width 60 height 14
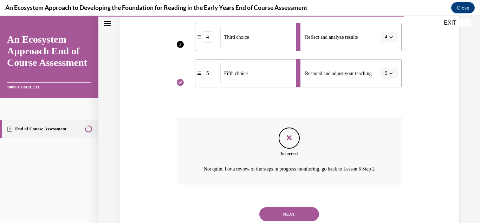
scroll to position [288, 0]
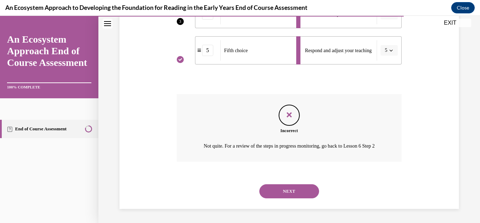
click at [294, 192] on button "NEXT" at bounding box center [290, 191] width 60 height 14
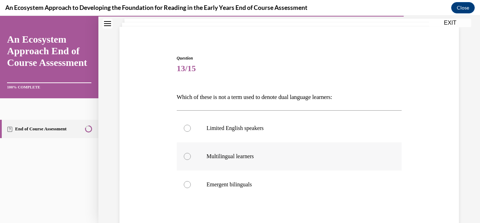
scroll to position [51, 0]
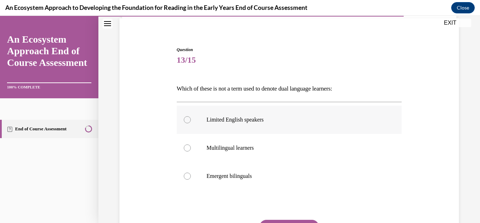
click at [188, 121] on div at bounding box center [187, 119] width 7 height 7
click at [188, 121] on input "Limited English speakers" at bounding box center [187, 119] width 7 height 7
radio input "true"
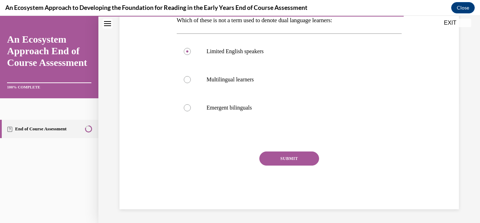
scroll to position [120, 0]
click at [290, 158] on button "SUBMIT" at bounding box center [290, 158] width 60 height 14
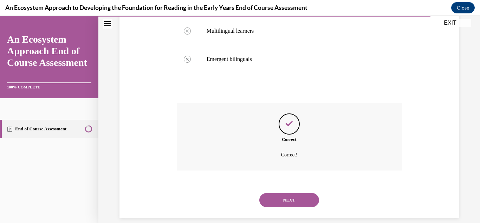
scroll to position [177, 0]
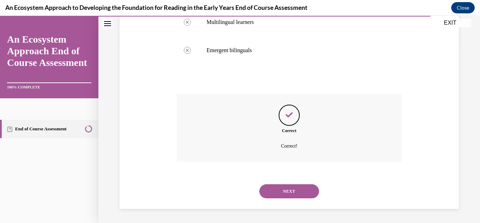
click at [291, 193] on button "NEXT" at bounding box center [290, 191] width 60 height 14
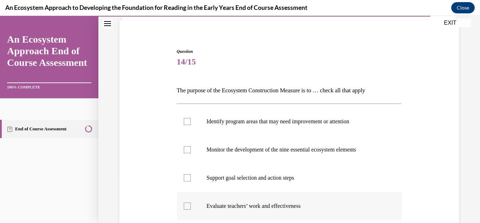
scroll to position [68, 0]
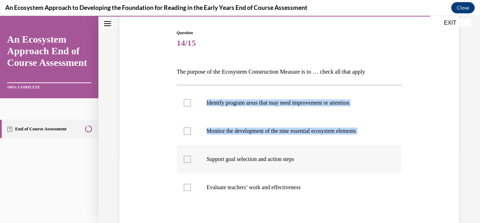
drag, startPoint x: 187, startPoint y: 103, endPoint x: 192, endPoint y: 150, distance: 46.7
click at [192, 150] on ul "Identify program areas that may need improvement or attention Monitor the devel…" at bounding box center [289, 145] width 225 height 113
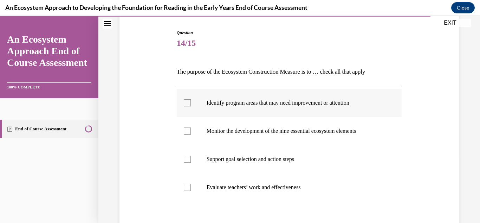
click at [186, 104] on div at bounding box center [187, 102] width 7 height 7
click at [186, 104] on input "Identify program areas that may need improvement or attention" at bounding box center [187, 102] width 7 height 7
checkbox input "true"
click at [186, 134] on div at bounding box center [187, 130] width 7 height 7
click at [186, 134] on input "Monitor the development of the nine essential ecosystem elements" at bounding box center [187, 130] width 7 height 7
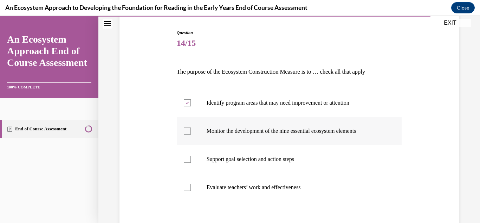
checkbox input "true"
drag, startPoint x: 187, startPoint y: 147, endPoint x: 185, endPoint y: 155, distance: 7.9
click at [187, 148] on label "Support goal selection and action steps" at bounding box center [289, 159] width 225 height 28
click at [187, 155] on input "Support goal selection and action steps" at bounding box center [187, 158] width 7 height 7
checkbox input "true"
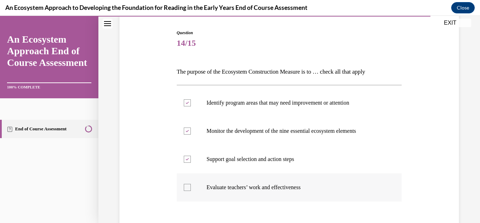
drag, startPoint x: 188, startPoint y: 189, endPoint x: 204, endPoint y: 193, distance: 15.9
click at [188, 189] on div at bounding box center [187, 187] width 7 height 7
click at [188, 189] on input "Evaluate teachers’ work and effectiveness" at bounding box center [187, 187] width 7 height 7
checkbox input "true"
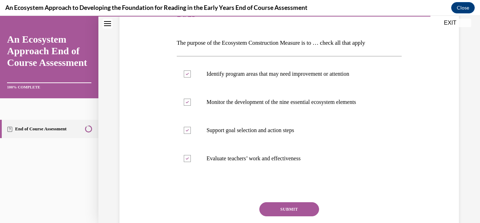
scroll to position [116, 0]
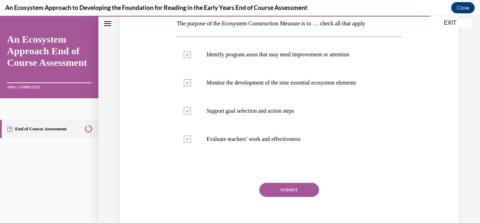
click at [287, 184] on button "SUBMIT" at bounding box center [290, 190] width 60 height 14
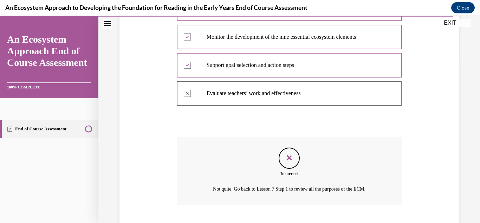
scroll to position [205, 0]
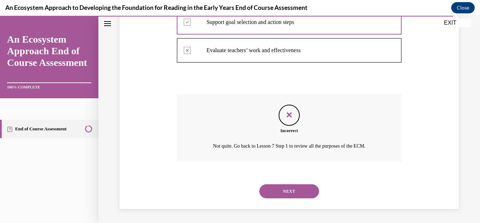
click at [296, 190] on button "NEXT" at bounding box center [290, 191] width 60 height 14
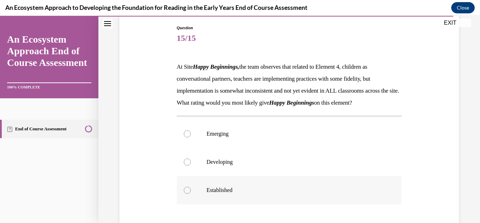
scroll to position [83, 0]
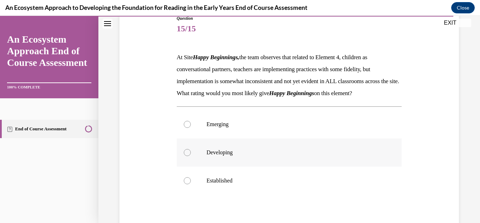
click at [189, 156] on div at bounding box center [187, 152] width 7 height 7
click at [189, 156] on input "Developing" at bounding box center [187, 152] width 7 height 7
radio input "true"
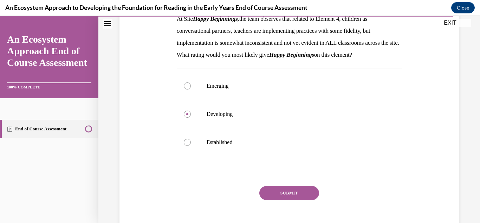
scroll to position [134, 0]
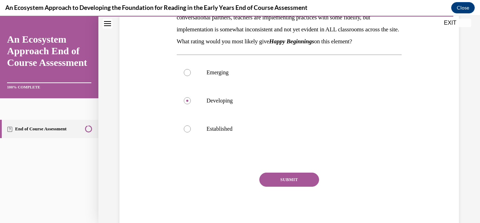
click at [305, 186] on button "SUBMIT" at bounding box center [290, 179] width 60 height 14
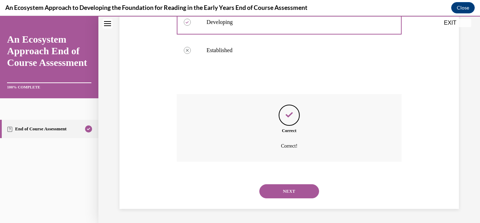
scroll to position [225, 0]
click at [315, 192] on button "NEXT" at bounding box center [290, 191] width 60 height 14
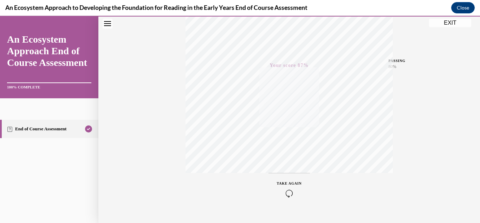
scroll to position [137, 0]
click at [452, 23] on button "EXIT" at bounding box center [450, 23] width 42 height 8
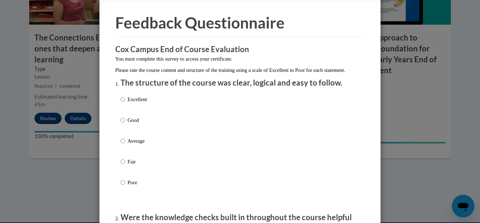
scroll to position [24, 0]
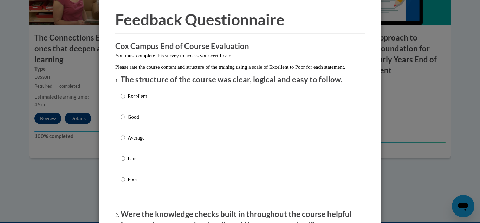
click at [123, 100] on input "Excellent" at bounding box center [123, 96] width 5 height 8
radio input "true"
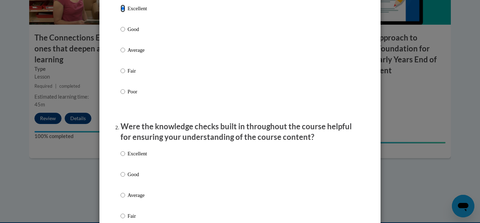
scroll to position [117, 0]
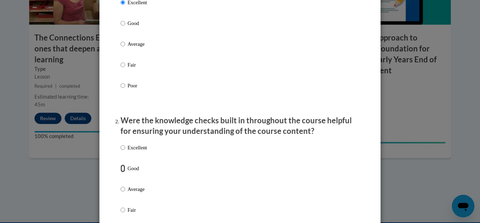
click at [123, 172] on input "Good" at bounding box center [123, 168] width 5 height 8
radio input "true"
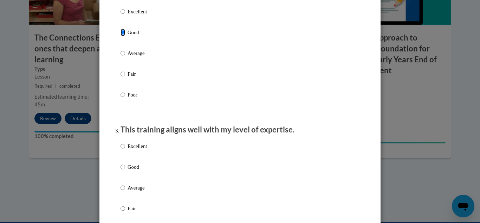
scroll to position [254, 0]
drag, startPoint x: 120, startPoint y: 152, endPoint x: 123, endPoint y: 154, distance: 3.8
click at [121, 149] on input "Excellent" at bounding box center [123, 145] width 5 height 8
radio input "true"
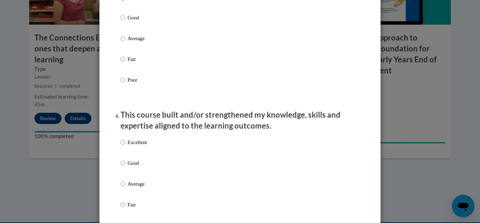
scroll to position [413, 0]
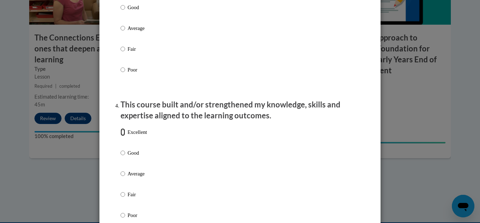
click at [122, 136] on input "Excellent" at bounding box center [123, 132] width 5 height 8
radio input "true"
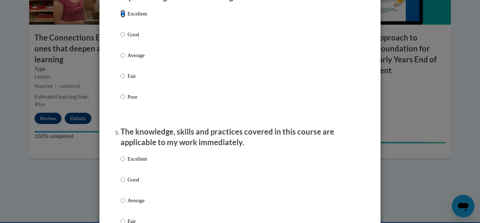
scroll to position [538, 0]
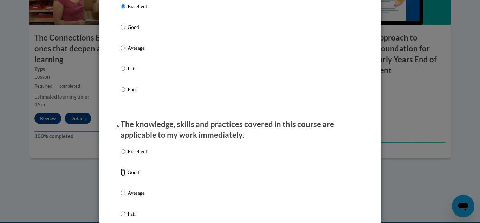
click at [123, 176] on input "Good" at bounding box center [123, 172] width 5 height 8
radio input "true"
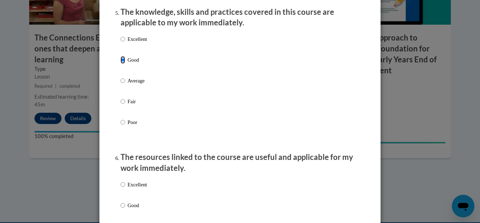
scroll to position [661, 0]
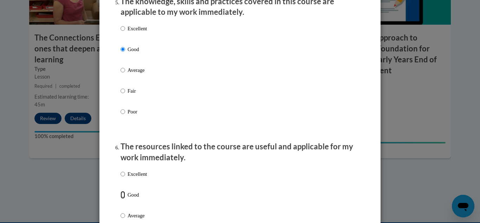
click at [123, 198] on input "Good" at bounding box center [123, 195] width 5 height 8
radio input "true"
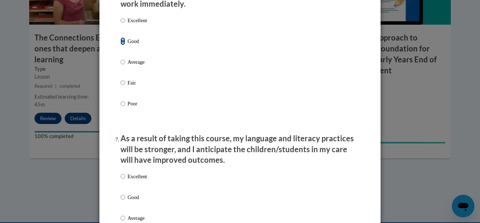
scroll to position [813, 0]
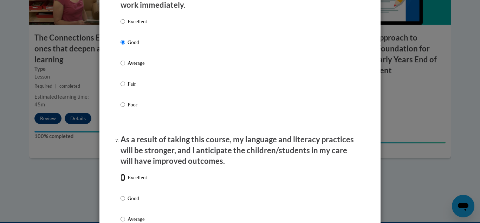
click at [123, 181] on input "Excellent" at bounding box center [123, 177] width 5 height 8
radio input "true"
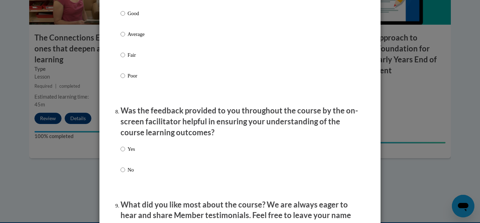
scroll to position [1010, 0]
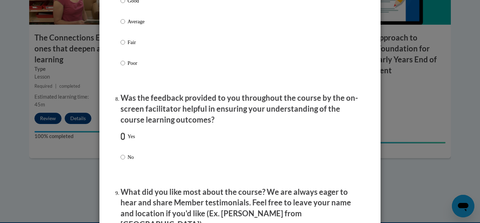
click at [122, 140] on input "Yes" at bounding box center [123, 136] width 5 height 8
radio input "true"
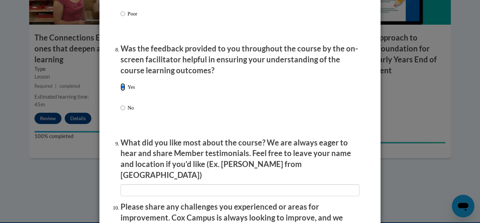
scroll to position [1065, 0]
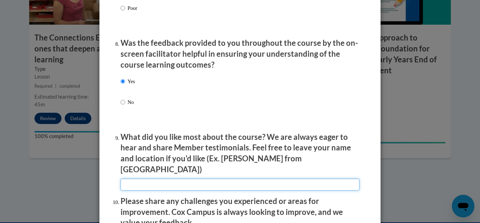
click at [138, 178] on input "textbox" at bounding box center [240, 184] width 239 height 12
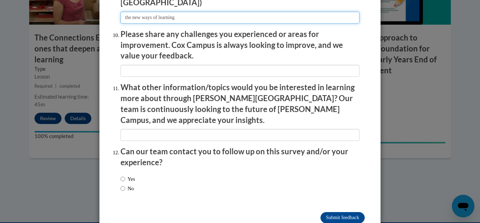
scroll to position [1236, 0]
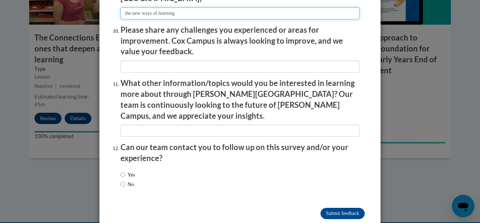
type input "the new ways of learning"
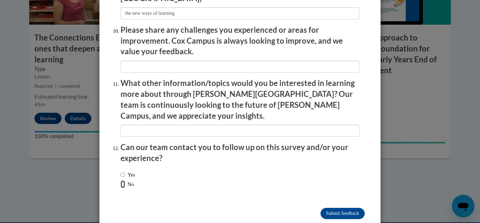
click at [123, 180] on input "No" at bounding box center [123, 184] width 5 height 8
radio input "true"
click at [122, 171] on input "Yes" at bounding box center [123, 175] width 5 height 8
radio input "true"
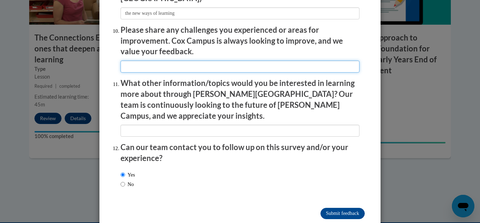
click at [146, 61] on input "textbox" at bounding box center [240, 66] width 239 height 12
type input "didn't experience any"
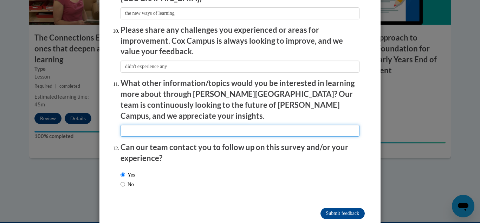
click at [165, 124] on input "textbox" at bounding box center [240, 130] width 239 height 12
click at [228, 124] on input "textbox" at bounding box center [240, 130] width 239 height 12
type input "how to get parents to help more with children's needs"
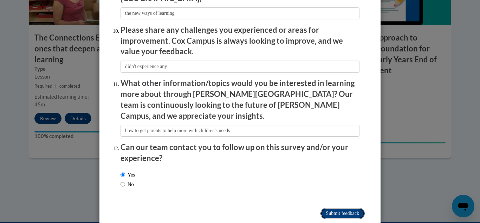
click at [351, 207] on input "Submit feedback" at bounding box center [343, 212] width 44 height 11
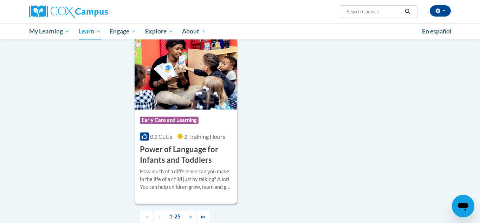
scroll to position [1610, 0]
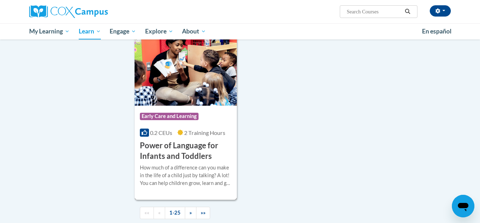
click at [168, 149] on h3 "Power of Language for Infants and Toddlers" at bounding box center [186, 151] width 92 height 22
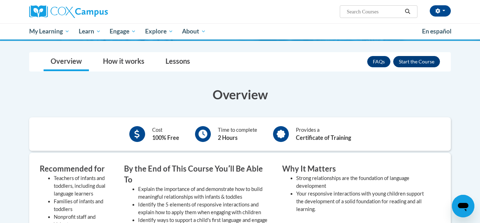
scroll to position [109, 0]
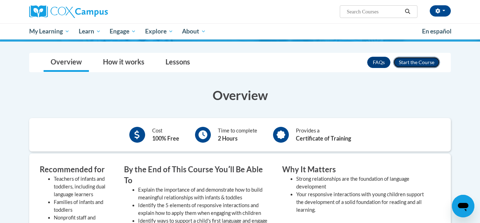
click at [430, 65] on button "Enroll" at bounding box center [417, 62] width 47 height 11
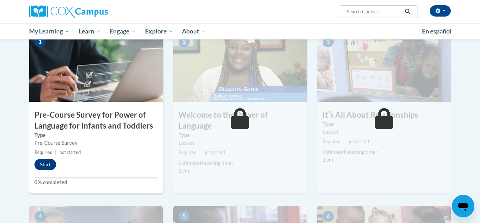
scroll to position [194, 0]
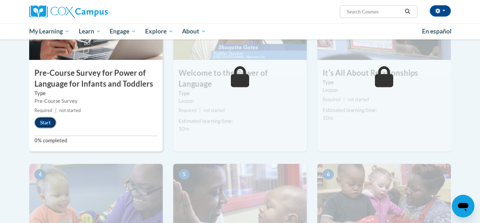
click at [44, 123] on button "Start" at bounding box center [45, 122] width 22 height 11
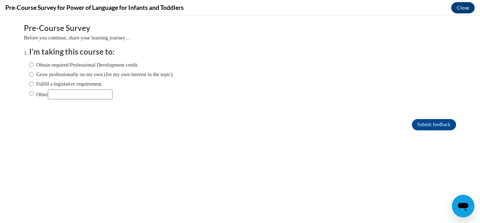
scroll to position [0, 0]
click at [31, 64] on input "Obtain required Professional Development credit." at bounding box center [31, 65] width 5 height 8
radio input "true"
click at [430, 123] on input "Submit feedback" at bounding box center [434, 124] width 44 height 11
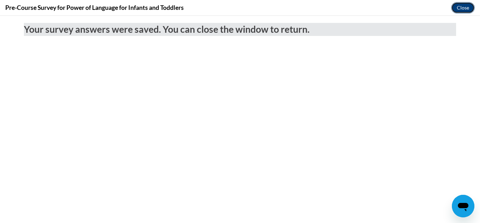
click at [466, 11] on button "Close" at bounding box center [464, 7] width 24 height 11
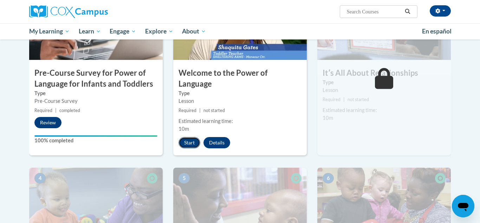
click at [189, 137] on button "Start" at bounding box center [190, 142] width 22 height 11
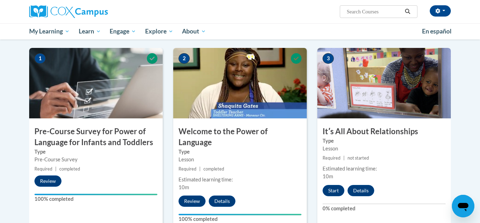
scroll to position [136, 0]
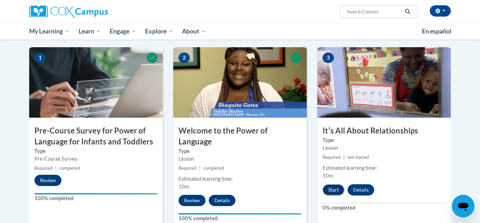
click at [336, 188] on button "Start" at bounding box center [334, 189] width 22 height 11
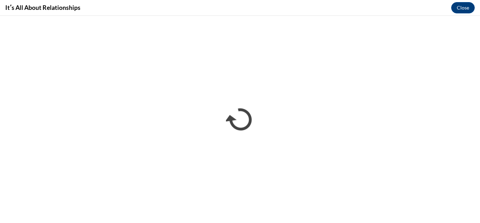
scroll to position [0, 0]
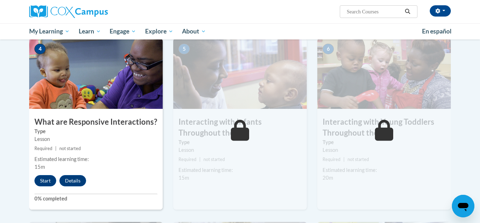
scroll to position [346, 0]
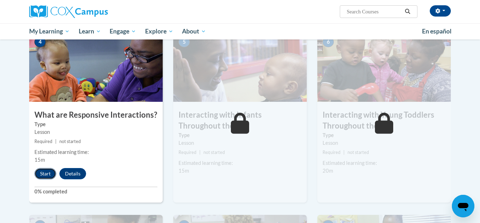
click at [45, 168] on button "Start" at bounding box center [45, 173] width 22 height 11
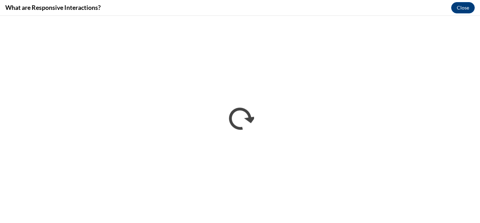
scroll to position [0, 0]
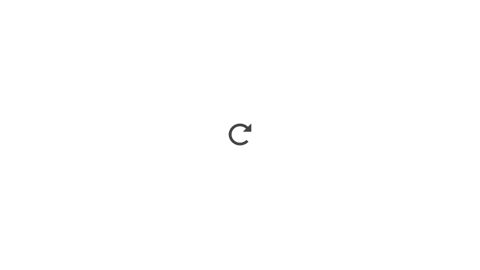
click at [291, 222] on iframe "</div></body> </html>" at bounding box center [240, 135] width 480 height 270
